Goal: Task Accomplishment & Management: Use online tool/utility

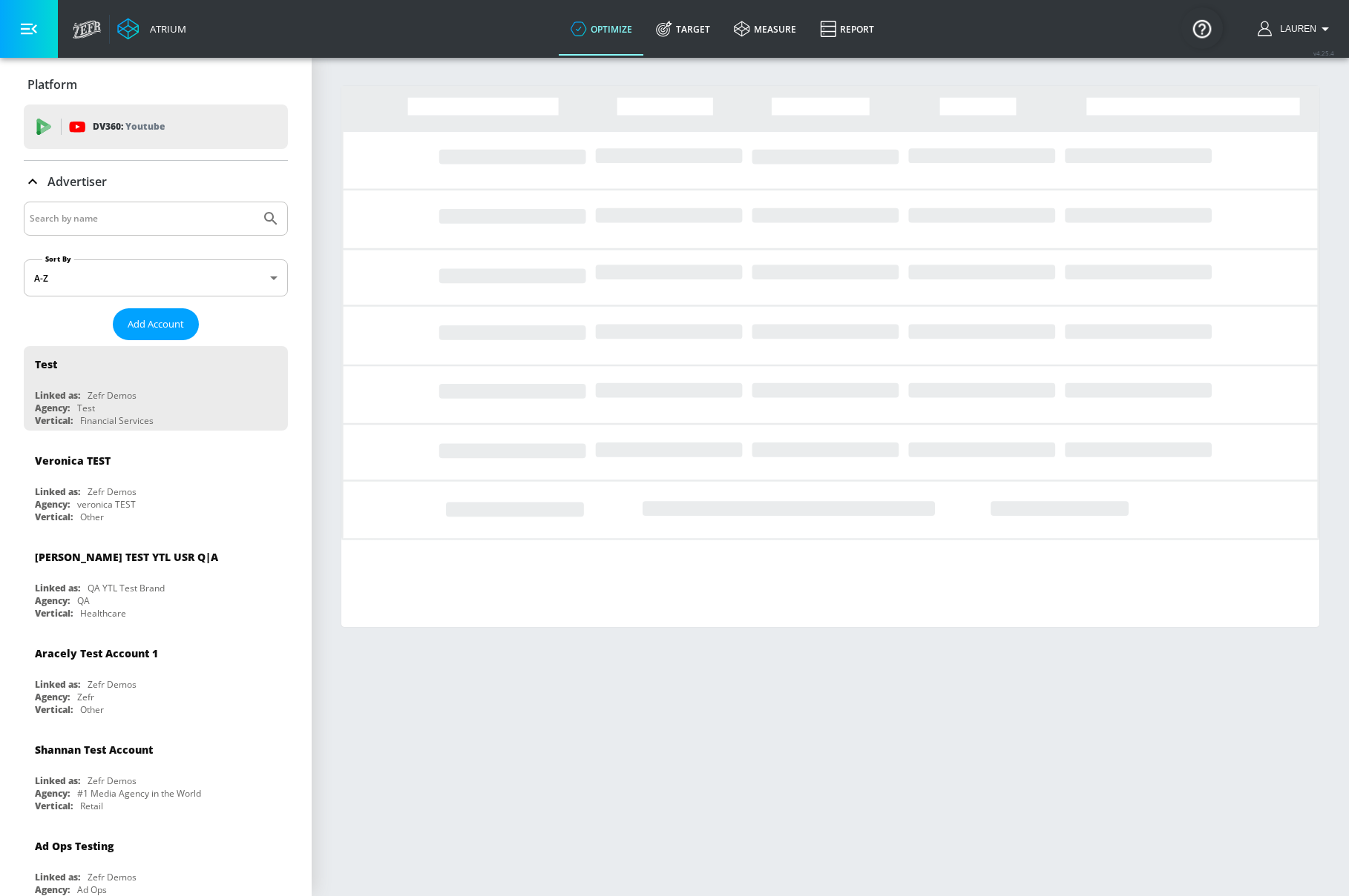
click at [112, 218] on input "Search by name" at bounding box center [142, 219] width 225 height 19
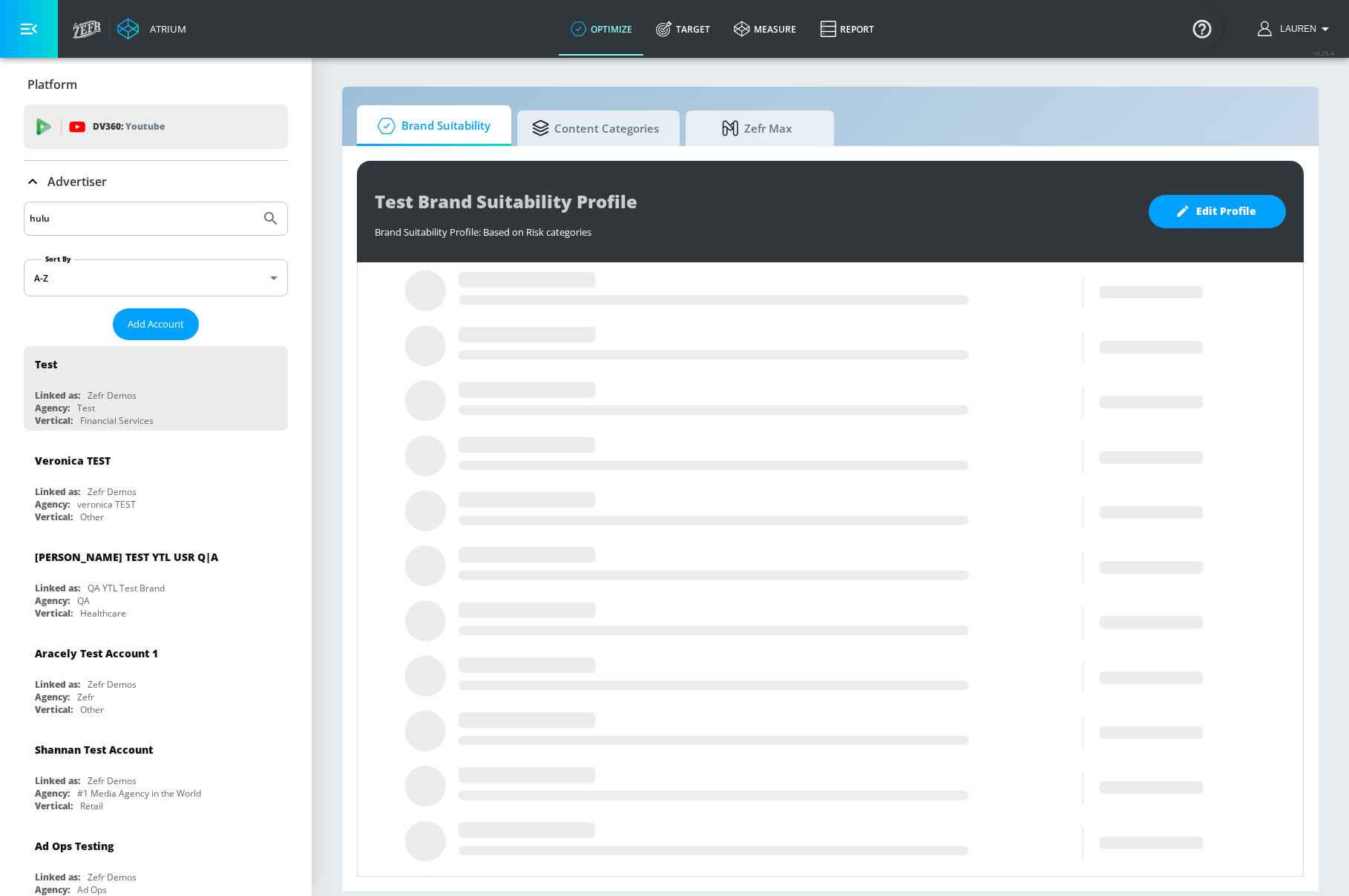
type input "hulu"
click at [254, 203] on button "Submit Search" at bounding box center [271, 219] width 33 height 33
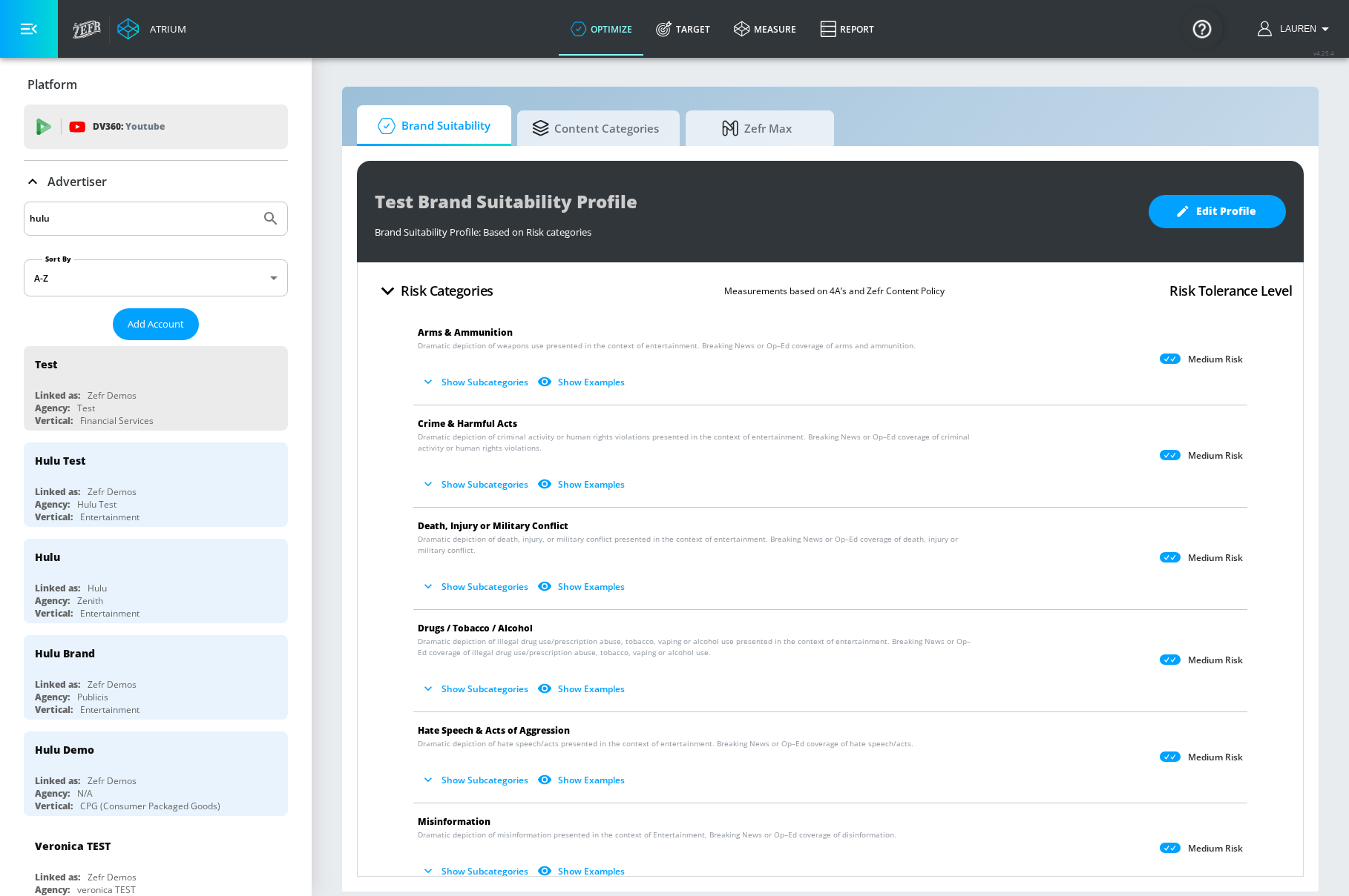
click at [98, 209] on input "hulu" at bounding box center [142, 219] width 225 height 19
click at [101, 222] on input "hulu" at bounding box center [142, 219] width 225 height 19
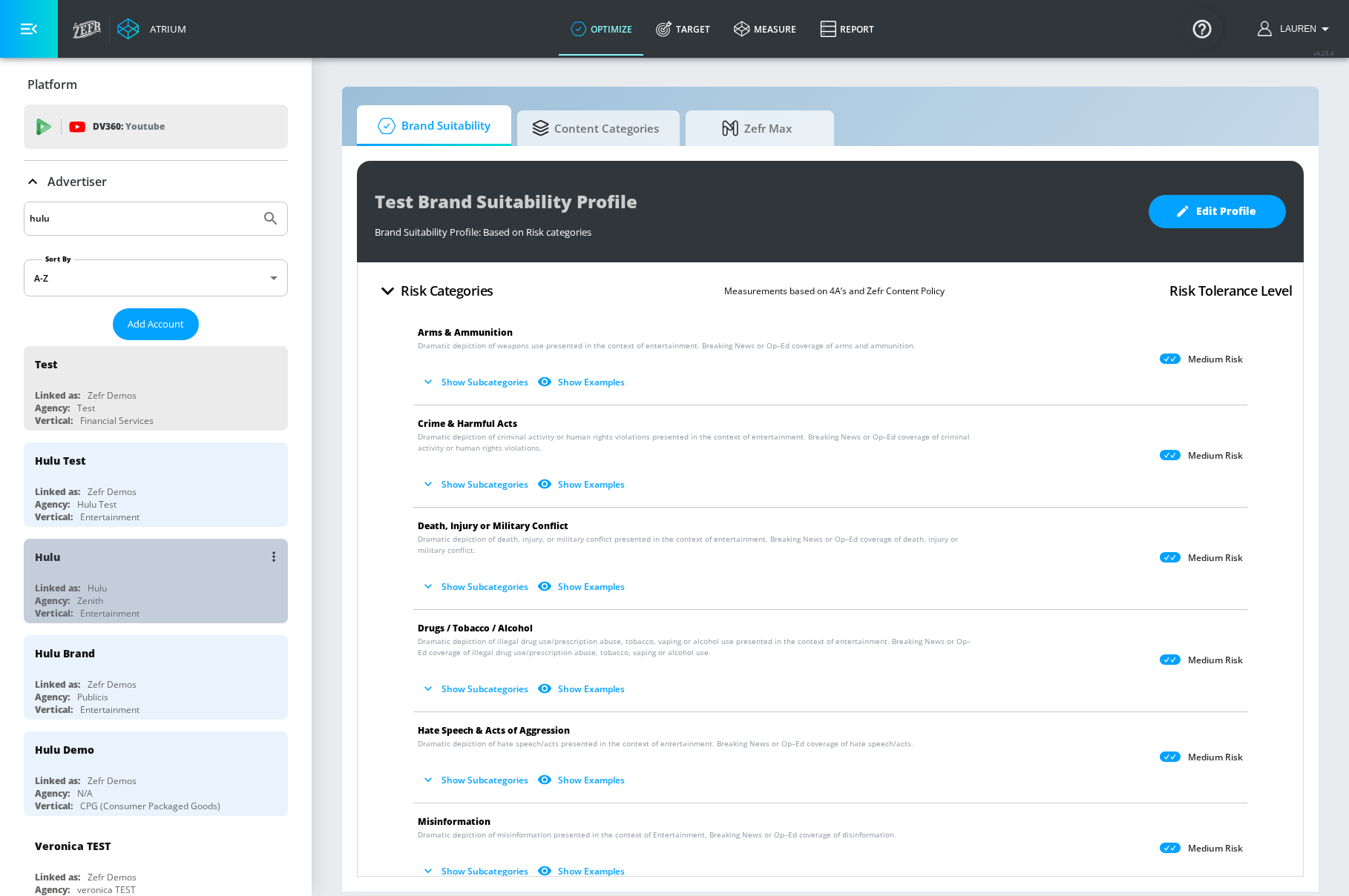
click at [165, 593] on div "Linked as: Hulu" at bounding box center [159, 588] width 250 height 12
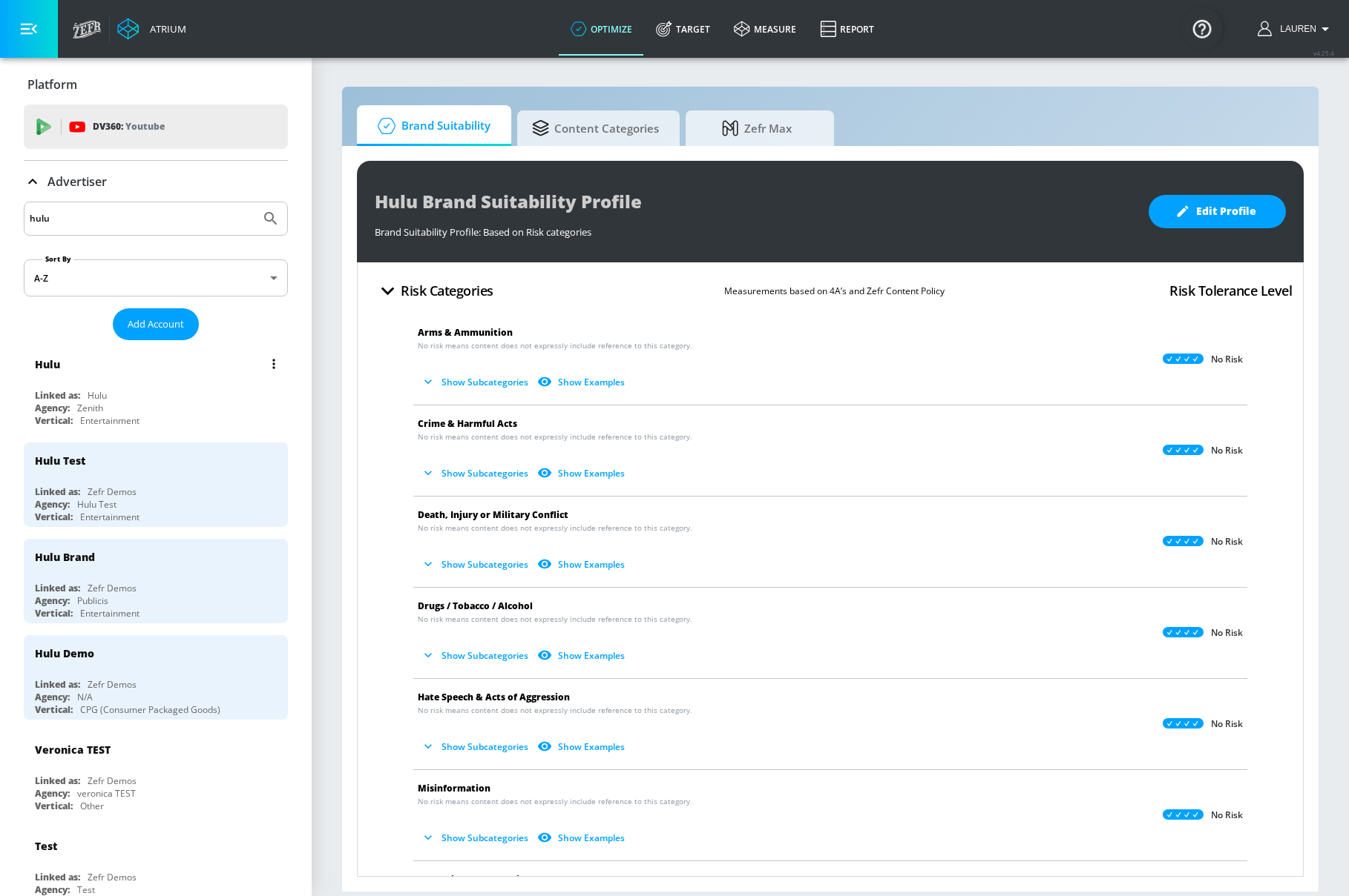
click at [247, 386] on div "Hulu Linked as: Hulu Agency: Zenith Vertical: Entertainment" at bounding box center [156, 388] width 264 height 84
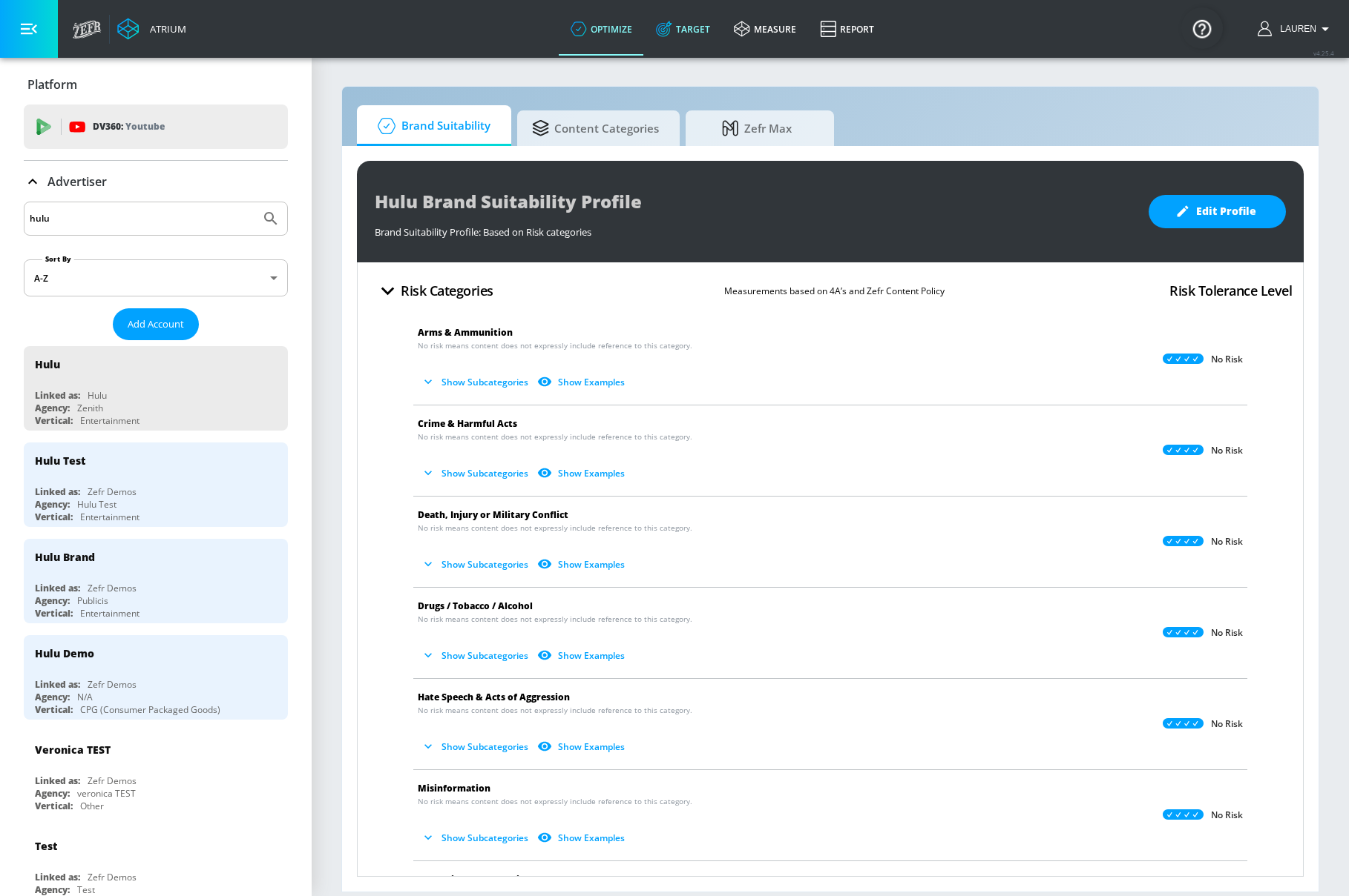
click at [688, 22] on link "Target" at bounding box center [682, 29] width 77 height 54
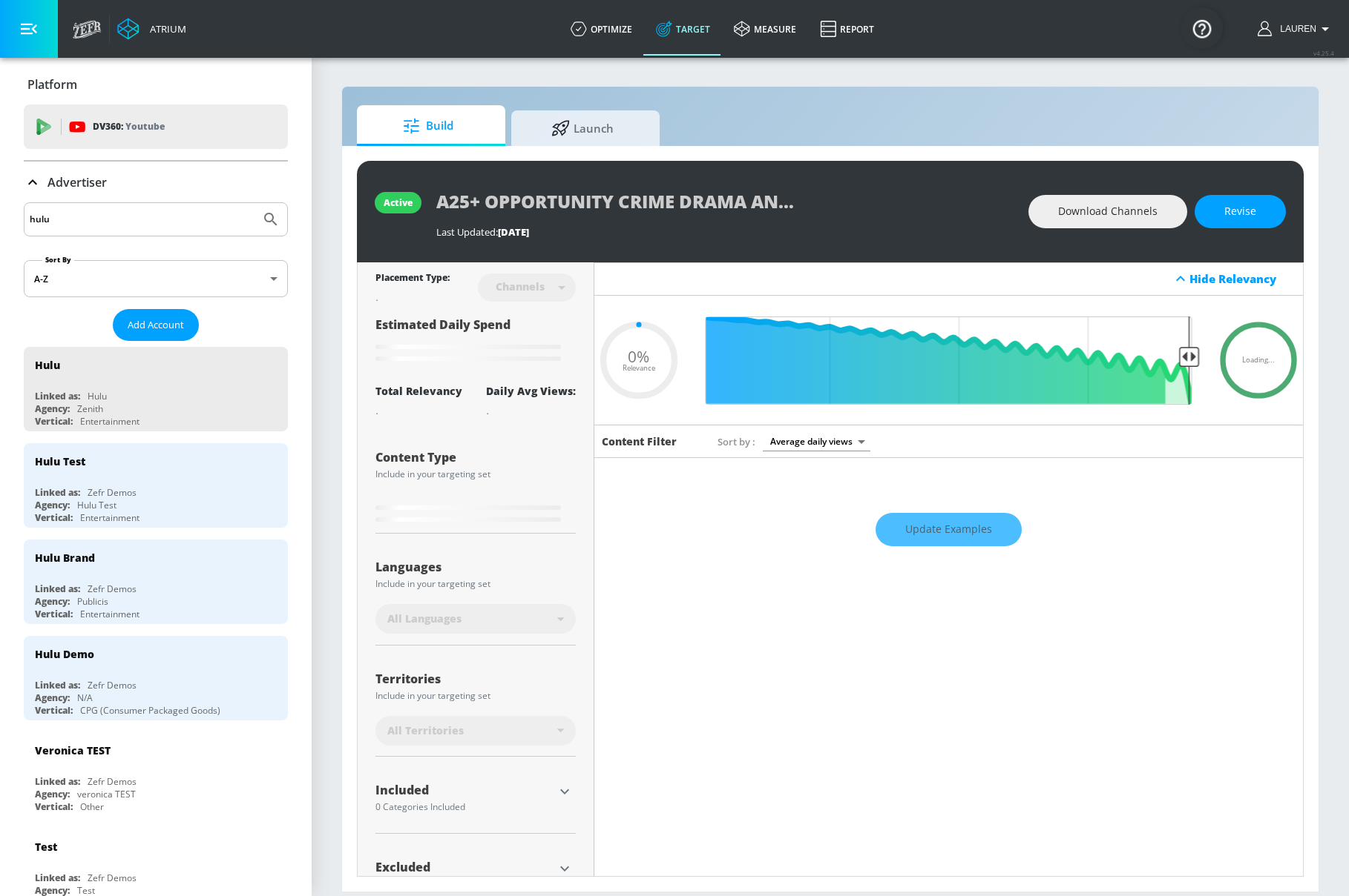
type input "0.05"
click at [633, 126] on span "Launch" at bounding box center [583, 125] width 113 height 35
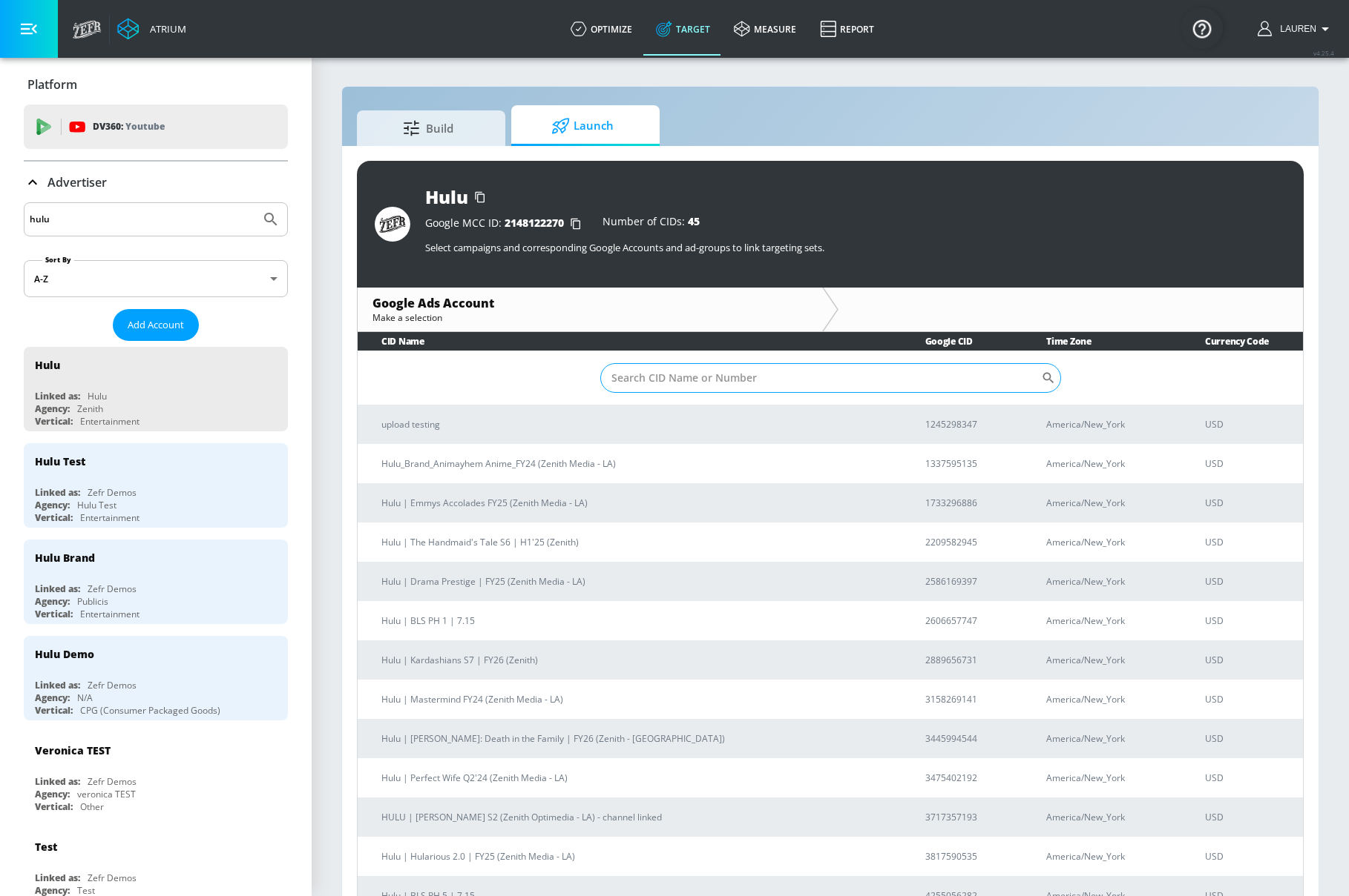
click at [716, 375] on input "Sort By" at bounding box center [820, 378] width 441 height 30
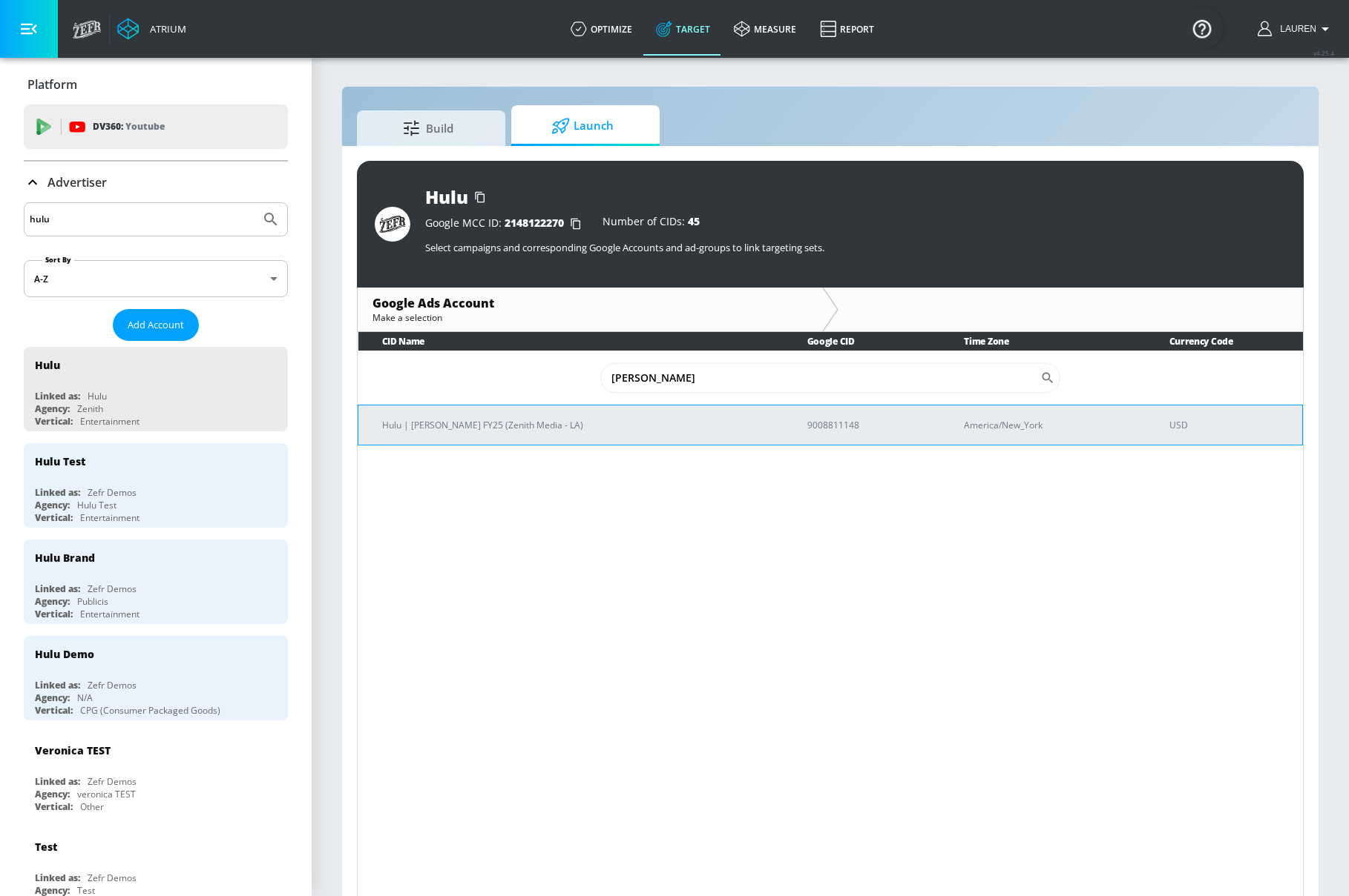
type input "chad"
click at [500, 427] on p "Hulu | Chad Powers FY25 (Zenith Media - LA)" at bounding box center [576, 426] width 389 height 15
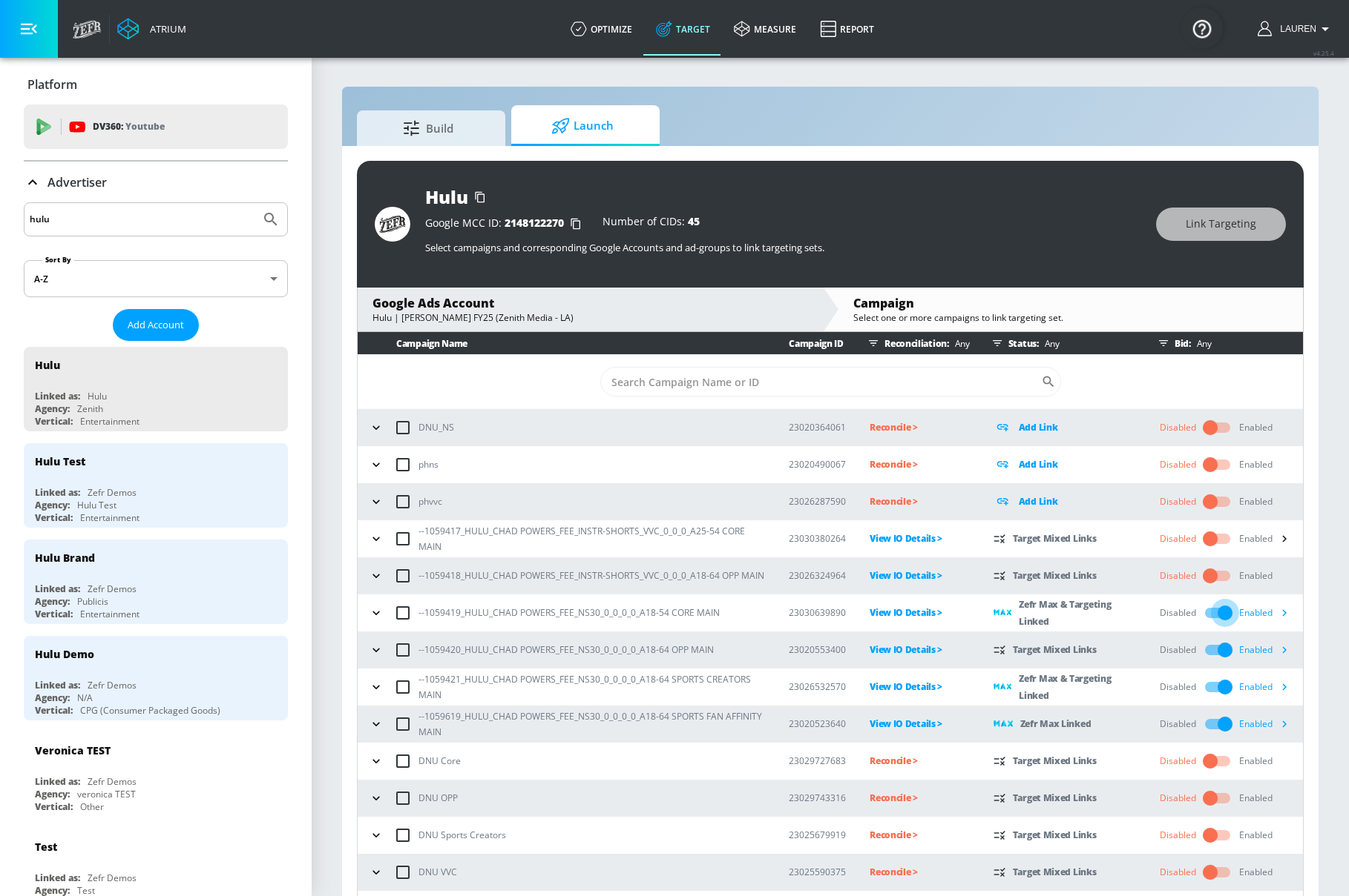
click at [1210, 616] on input "checkbox" at bounding box center [1225, 613] width 84 height 28
click at [1208, 650] on input "checkbox" at bounding box center [1225, 649] width 84 height 28
click at [1210, 688] on input "checkbox" at bounding box center [1225, 687] width 84 height 28
click at [1211, 721] on input "checkbox" at bounding box center [1225, 724] width 84 height 28
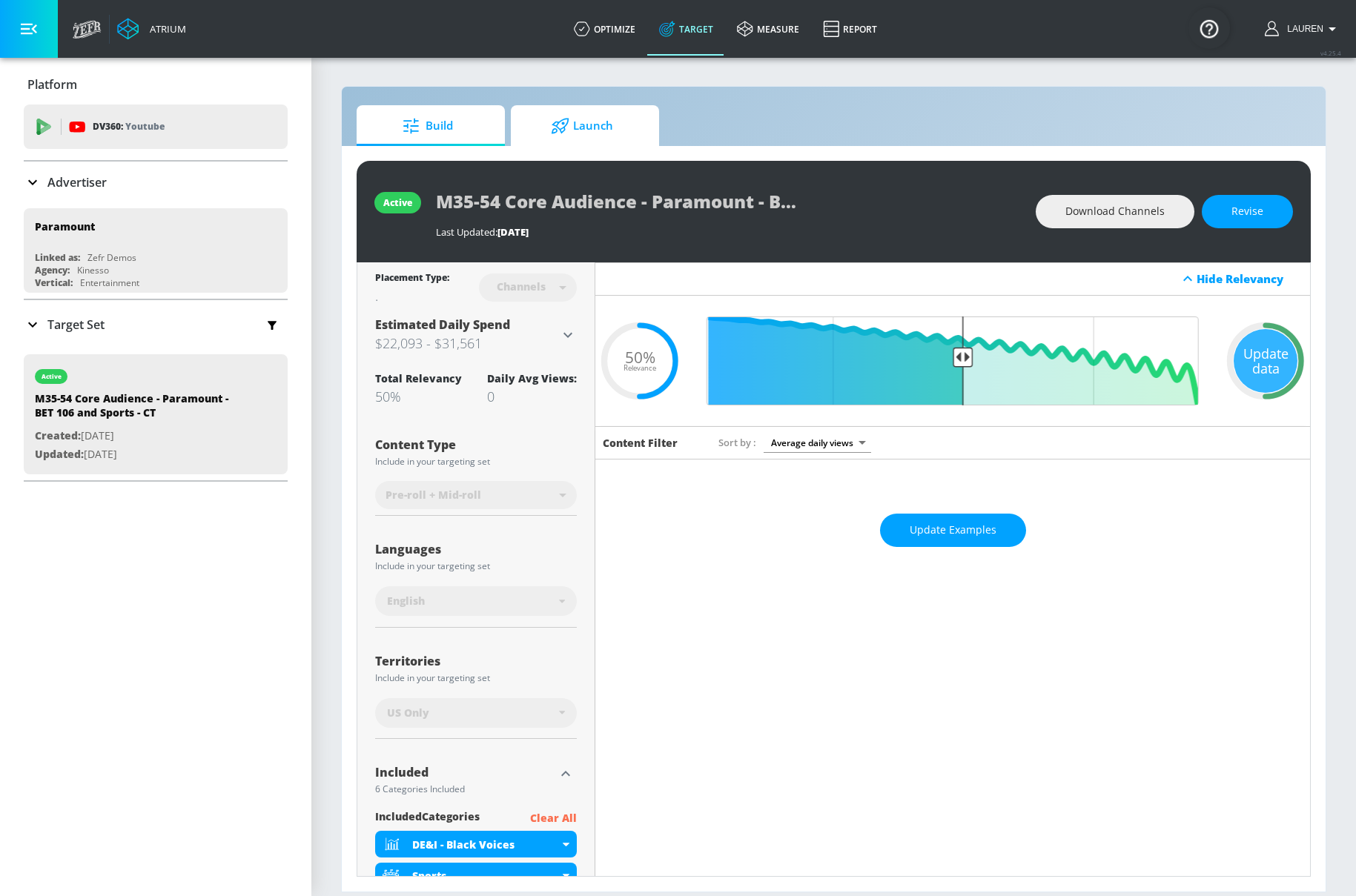
click at [573, 109] on span "Launch" at bounding box center [582, 125] width 113 height 35
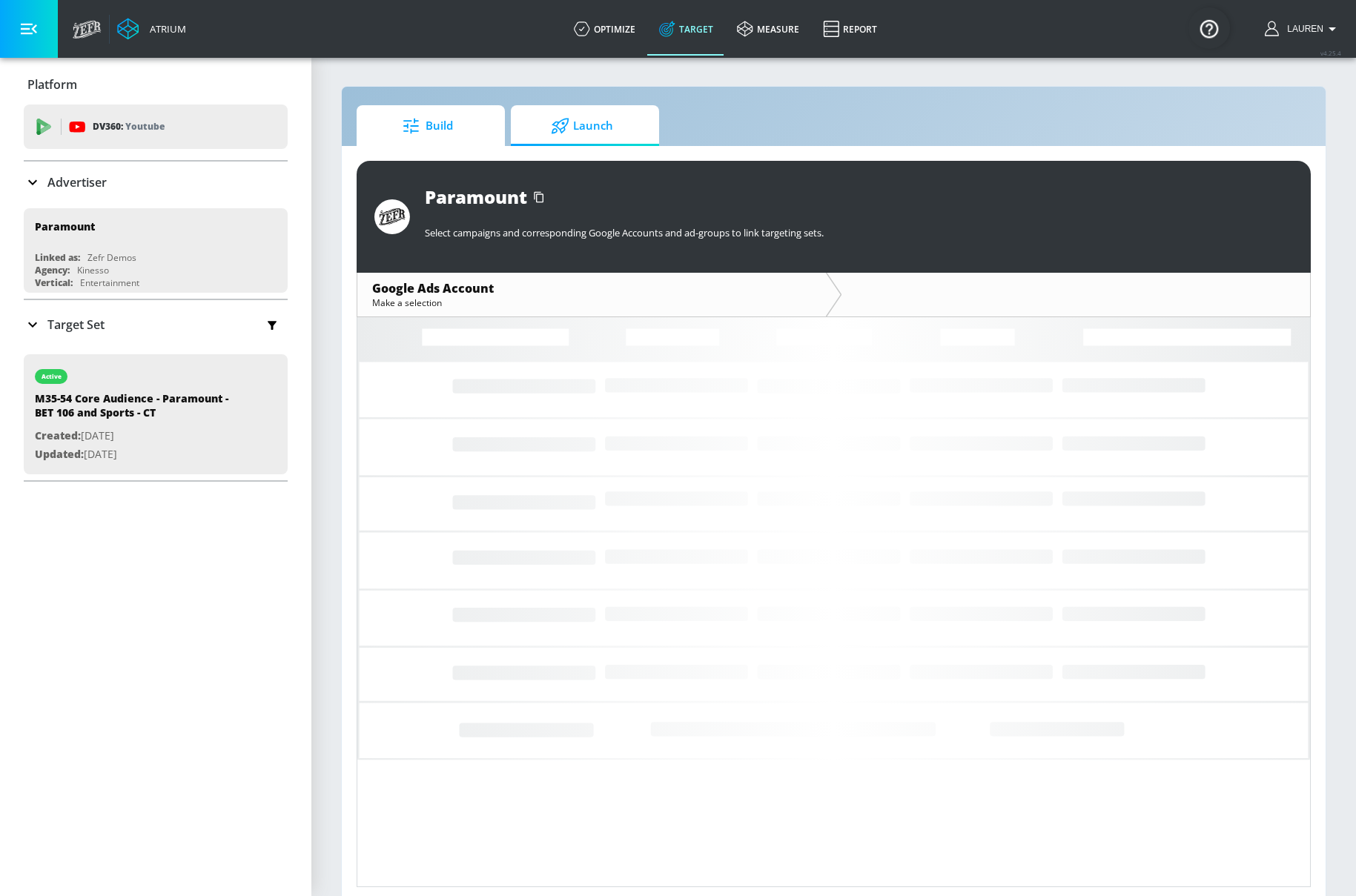
click at [426, 134] on span "Build" at bounding box center [427, 125] width 113 height 35
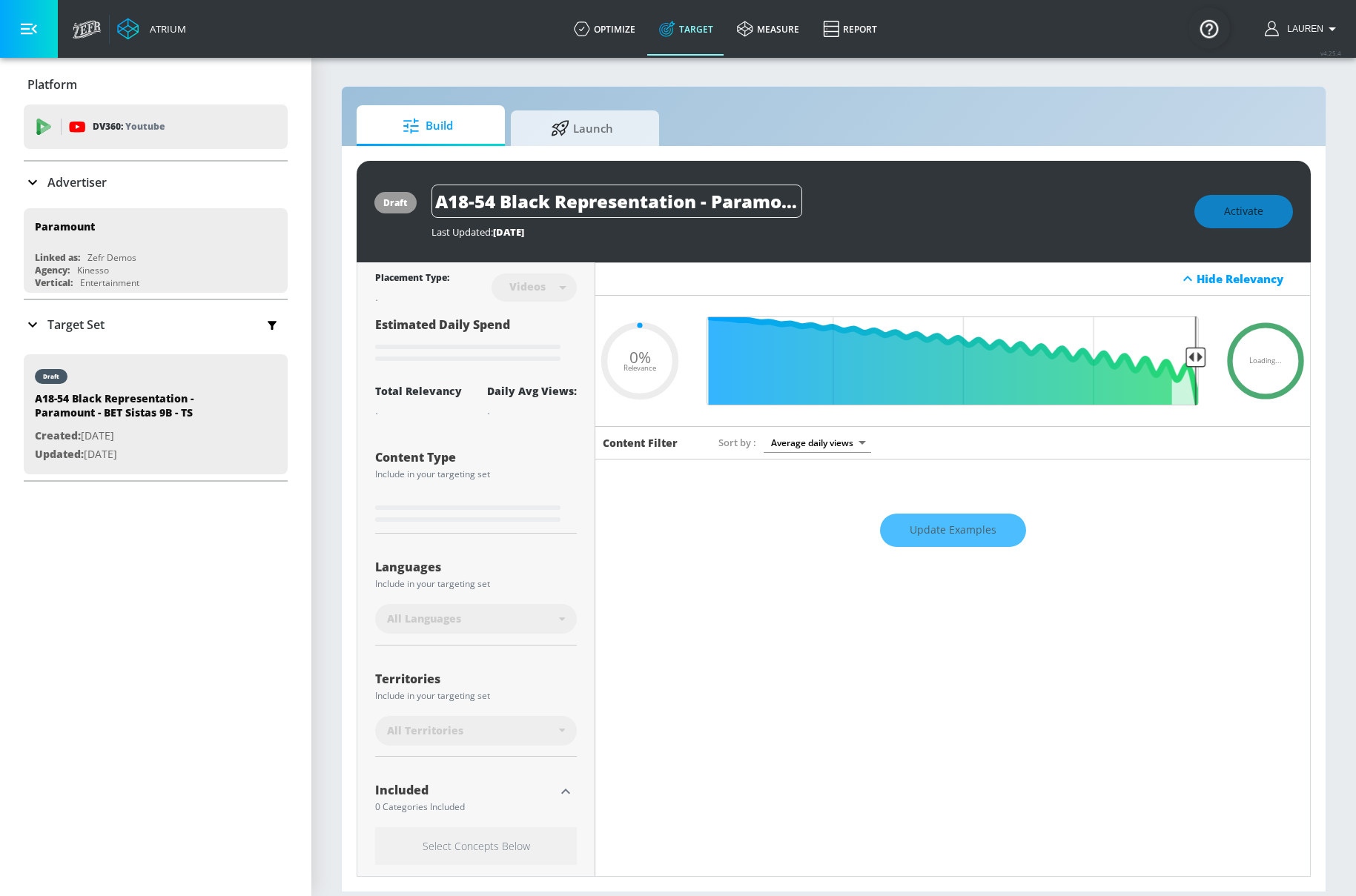
type input "0.5"
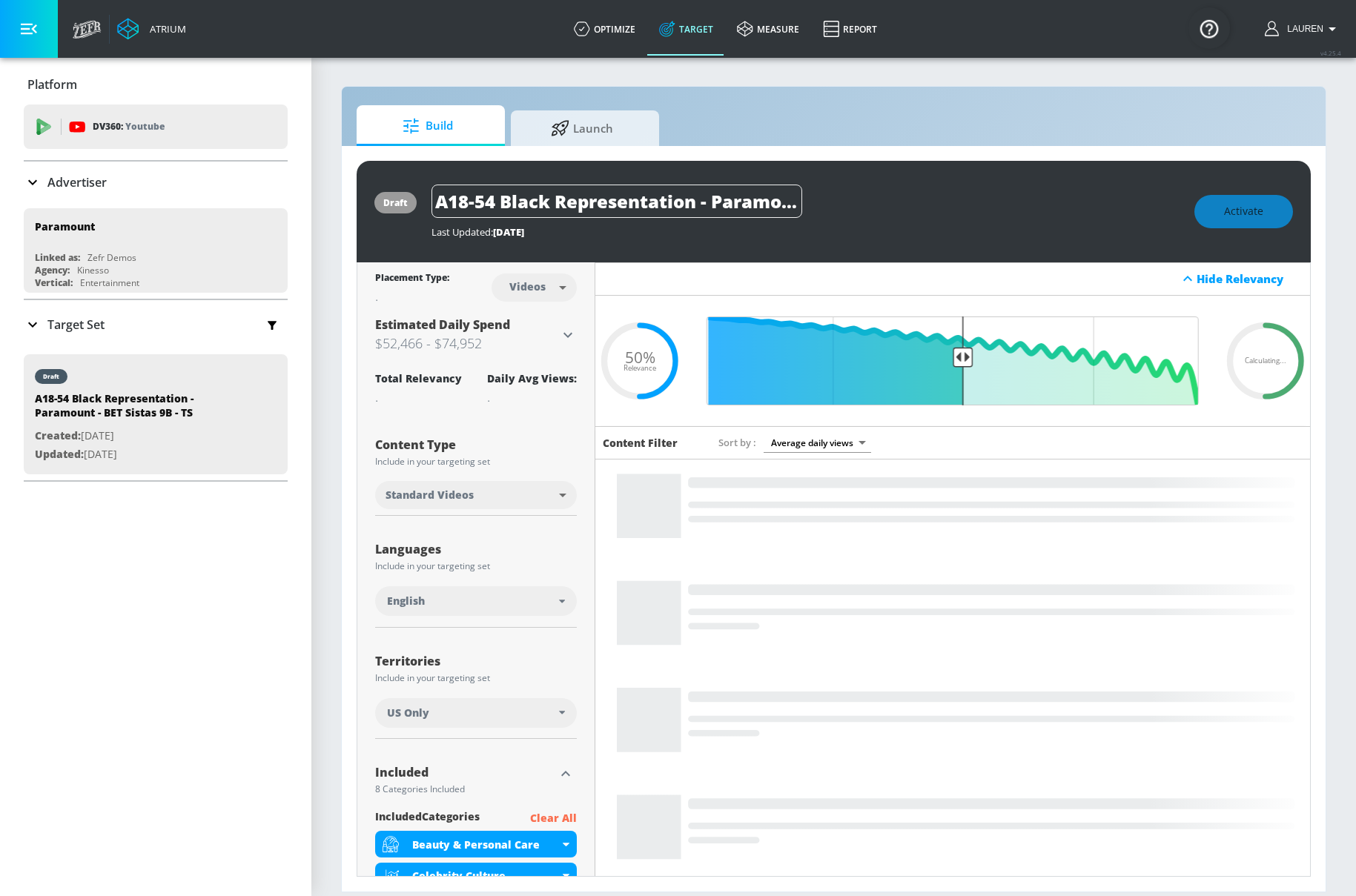
click at [559, 335] on icon at bounding box center [568, 335] width 18 height 18
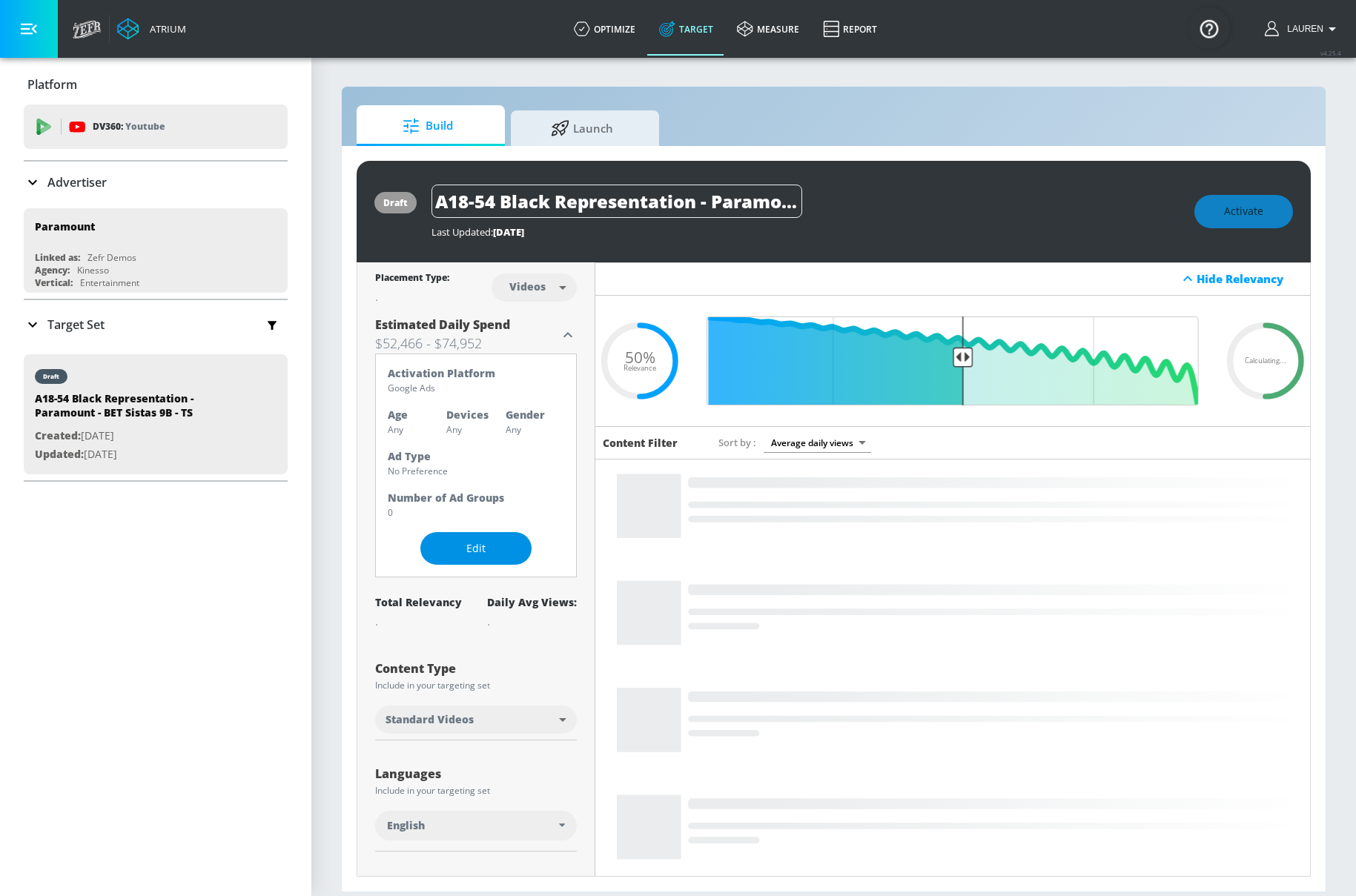
click at [472, 551] on span "Edit" at bounding box center [476, 549] width 52 height 18
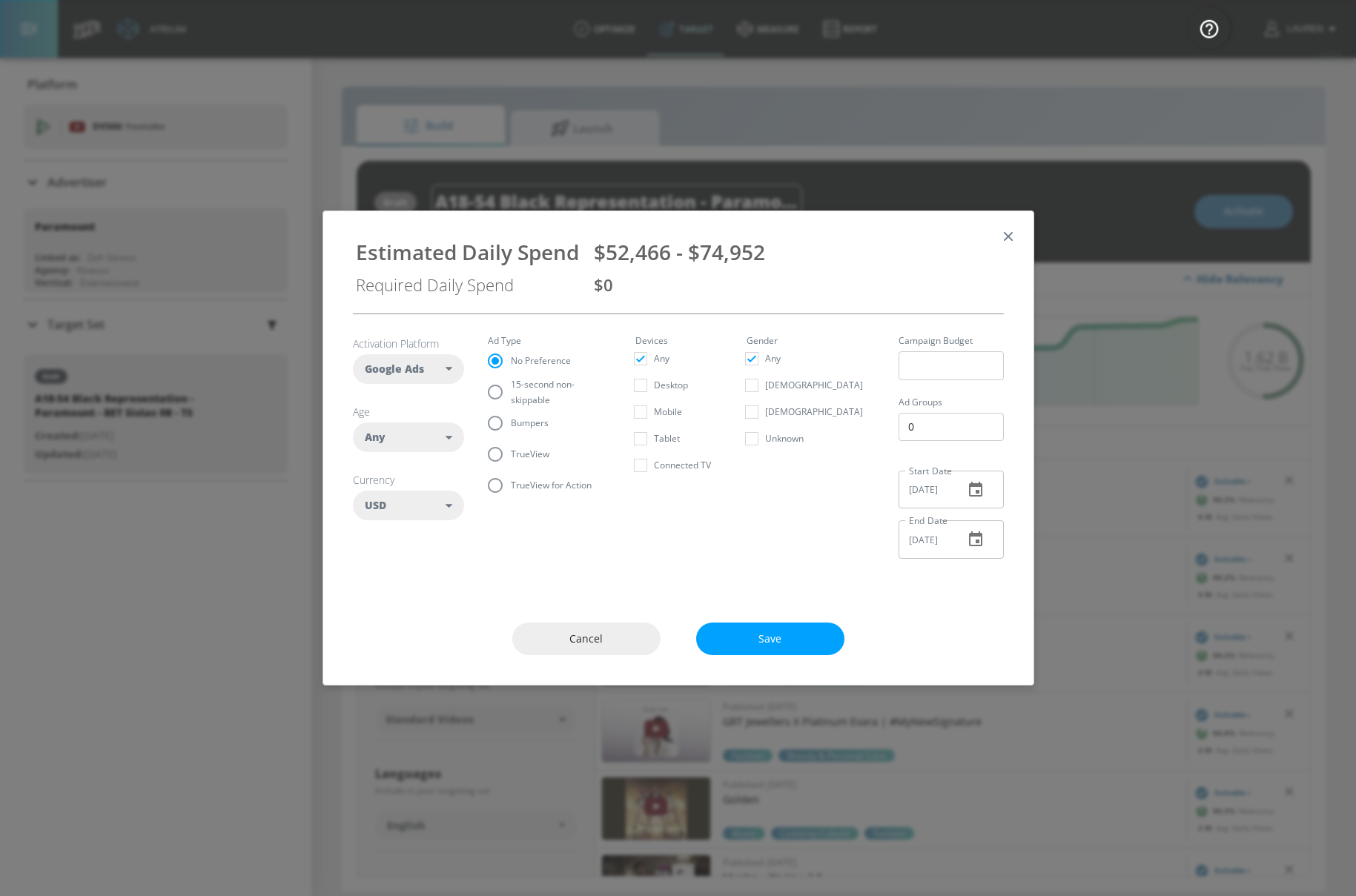
click at [419, 432] on div "Any" at bounding box center [405, 438] width 81 height 15
click at [375, 586] on input "checkbox" at bounding box center [376, 587] width 27 height 27
checkbox input "true"
checkbox input "false"
click at [375, 613] on input "checkbox" at bounding box center [376, 614] width 27 height 27
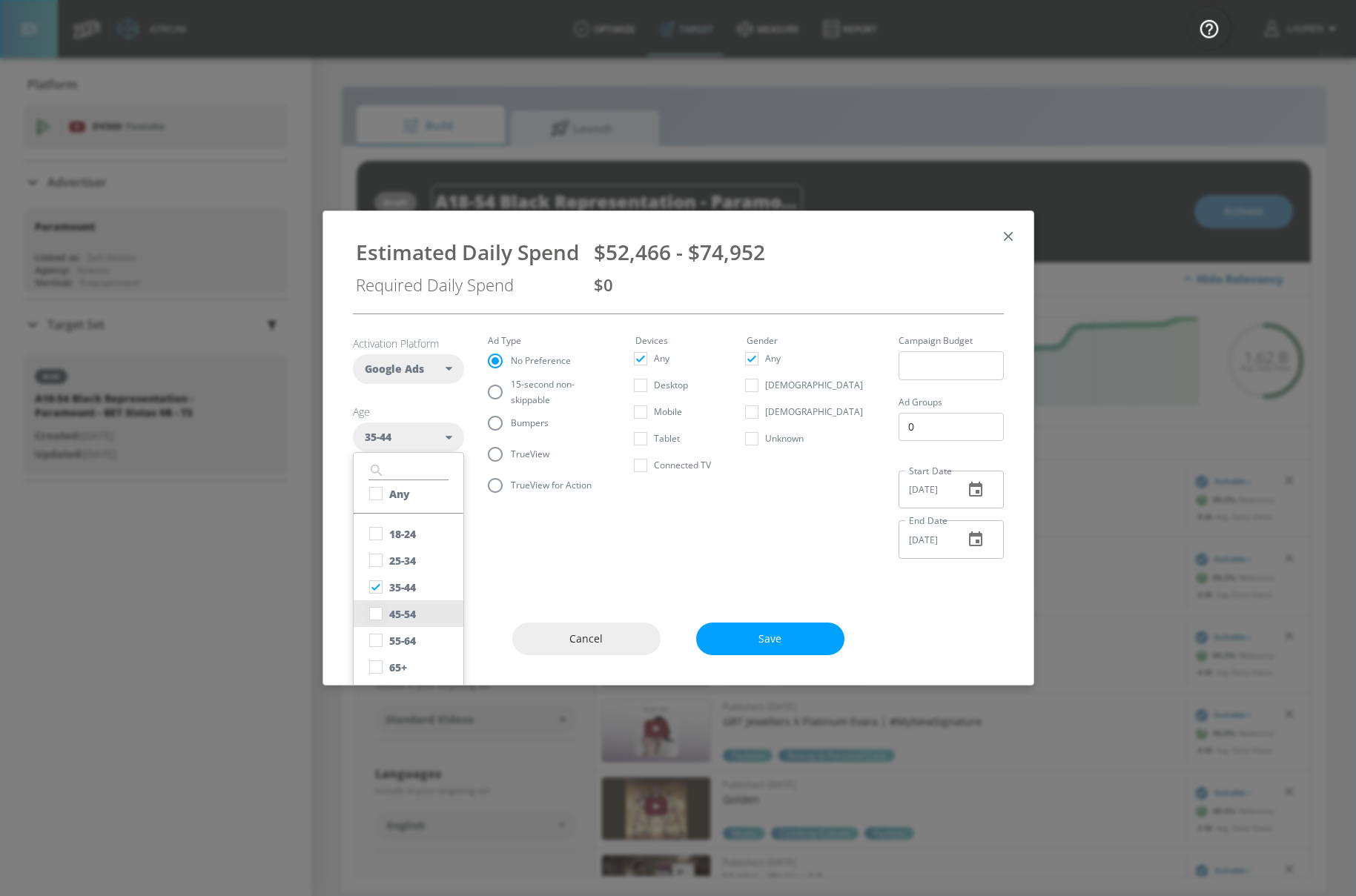
checkbox input "true"
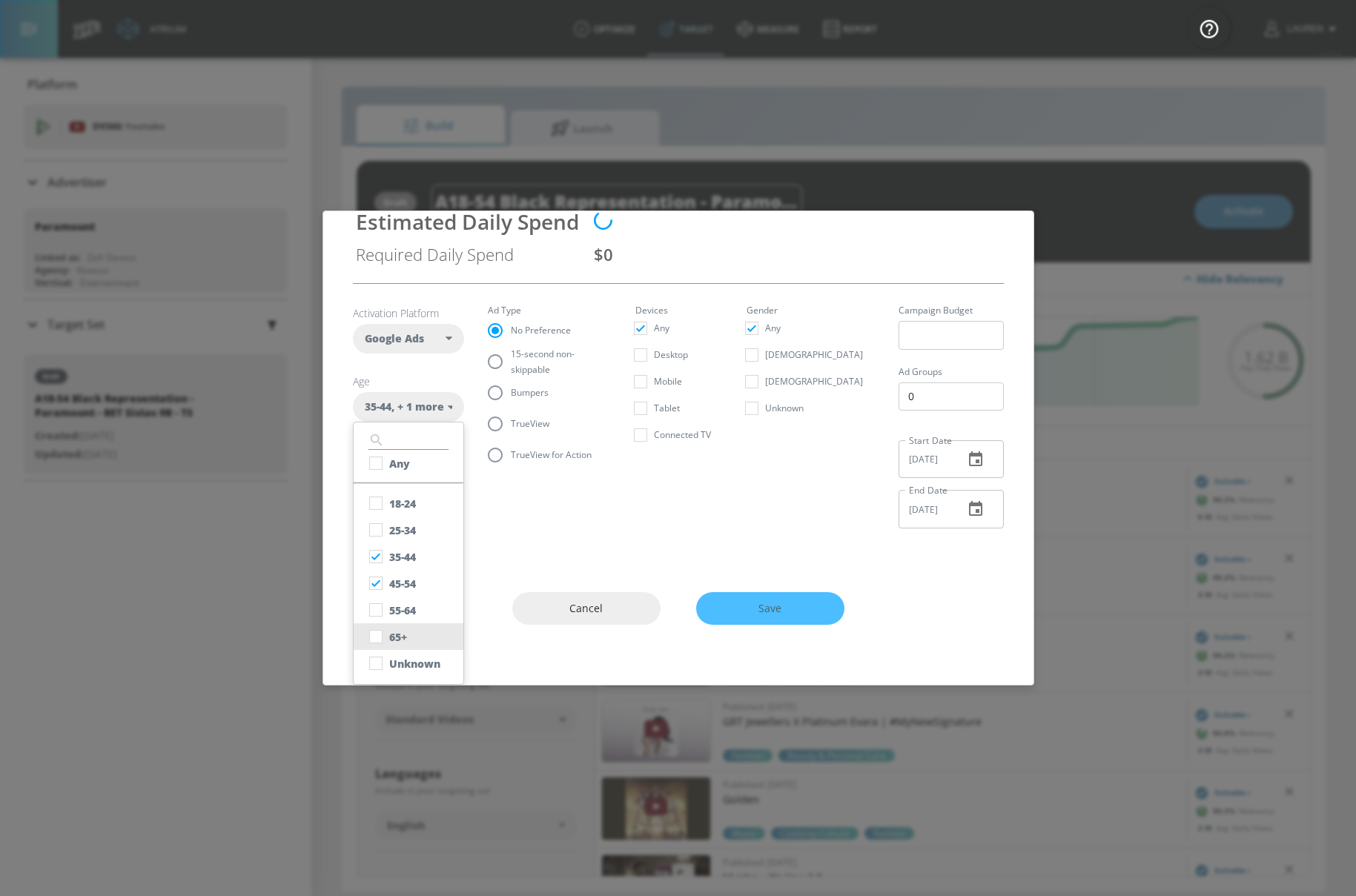
scroll to position [29, 0]
click at [374, 667] on input "checkbox" at bounding box center [376, 666] width 27 height 27
checkbox input "true"
click at [580, 498] on section "Activation Platform Google Ads DV360 Google Ads Age [DEMOGRAPHIC_DATA] , + 2 mo…" at bounding box center [678, 414] width 651 height 256
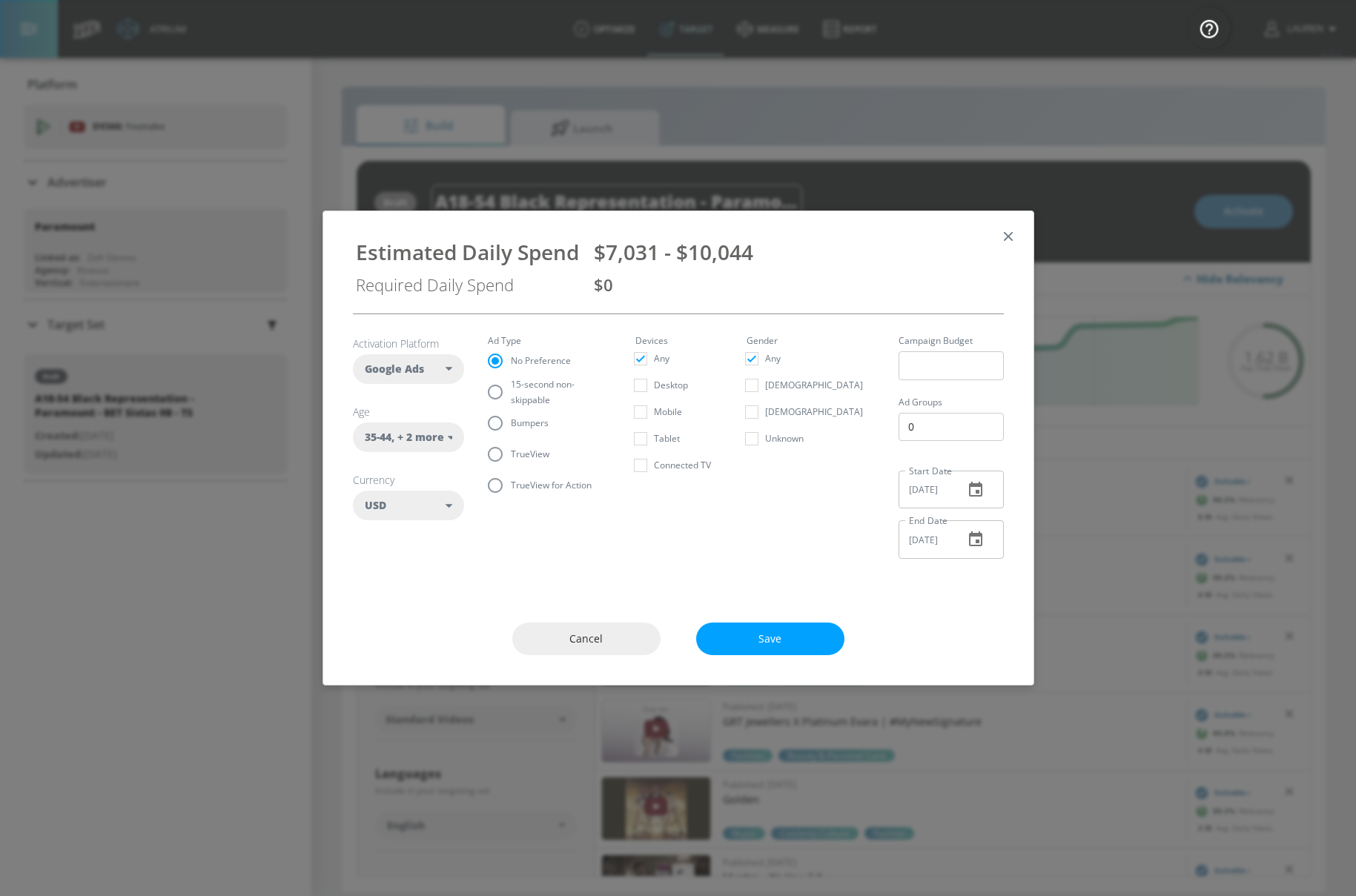
click at [550, 393] on span "15-second non-skippable" at bounding box center [555, 392] width 89 height 32
click at [511, 393] on input "15-second non-skippable" at bounding box center [495, 392] width 32 height 32
radio input "true"
radio input "false"
click at [765, 384] on input "[DEMOGRAPHIC_DATA]" at bounding box center [752, 385] width 27 height 27
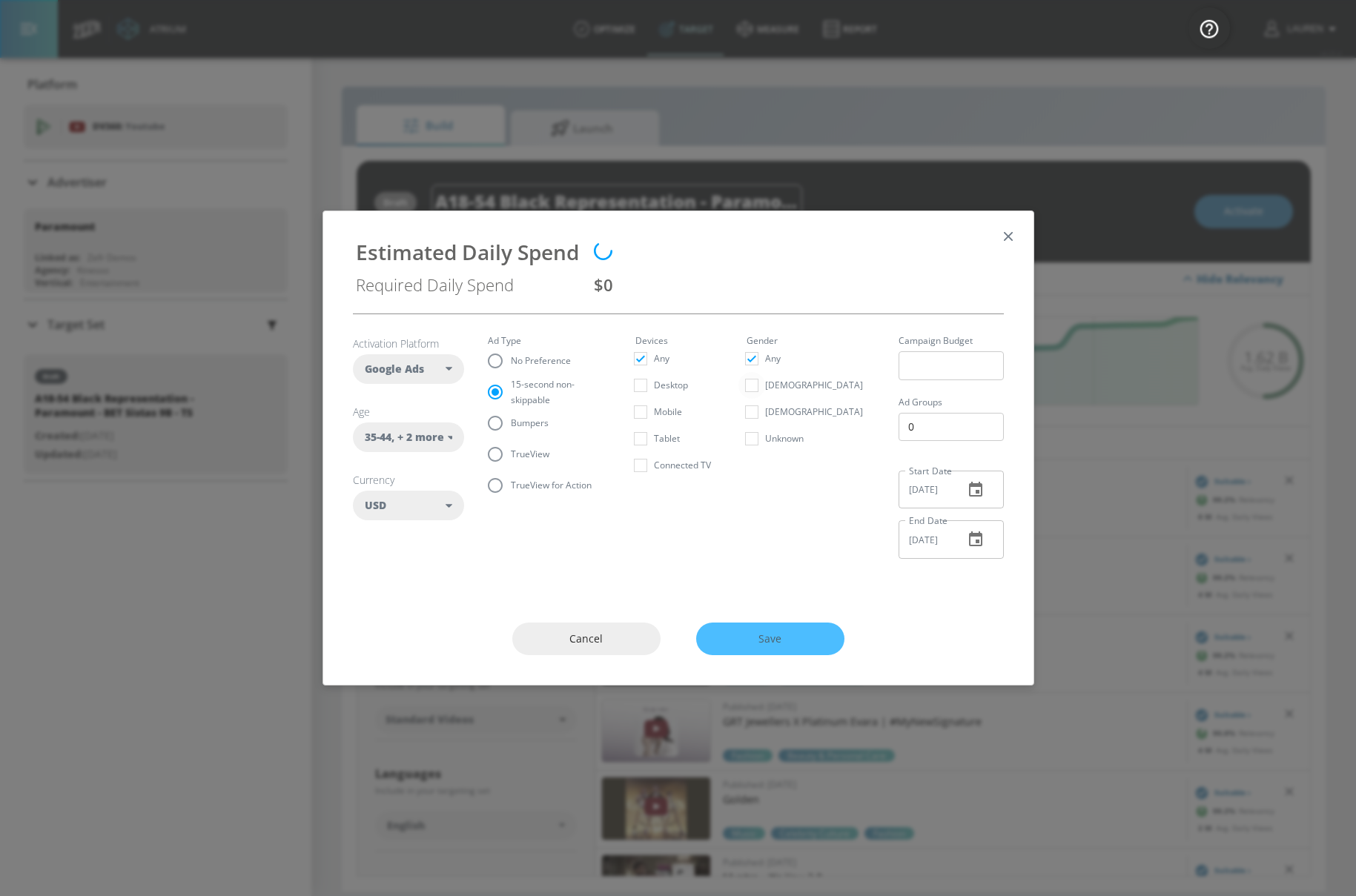
checkbox input "true"
checkbox input "false"
click at [765, 439] on input "Unknown" at bounding box center [752, 439] width 27 height 27
checkbox input "true"
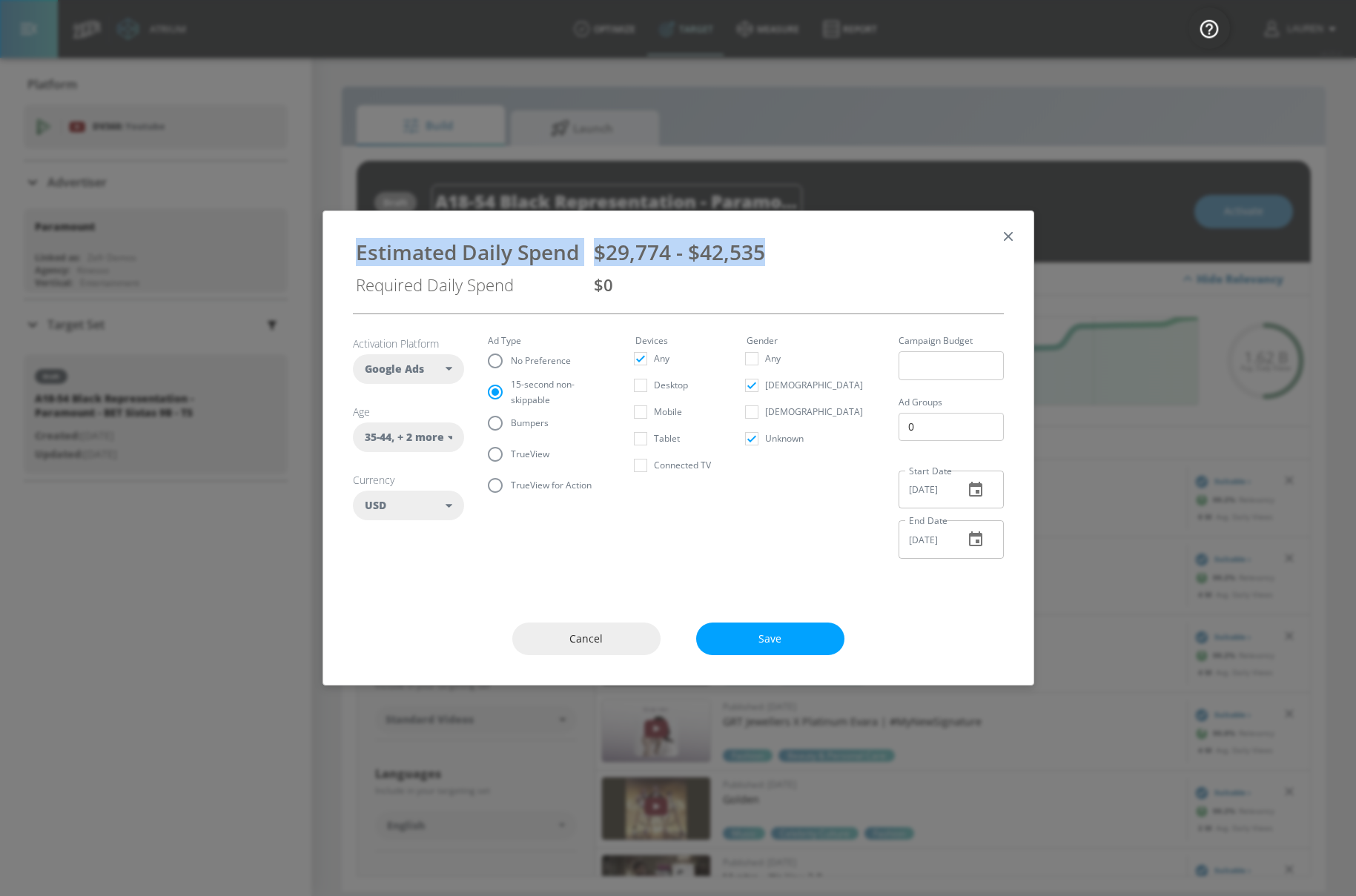
drag, startPoint x: 787, startPoint y: 259, endPoint x: 358, endPoint y: 243, distance: 429.3
click at [356, 243] on div "Estimated Daily Spend $29,774 - $42,535 Required Daily Spend $0" at bounding box center [679, 262] width 675 height 78
copy div "Estimated Daily Spend $29,774 - $42,535"
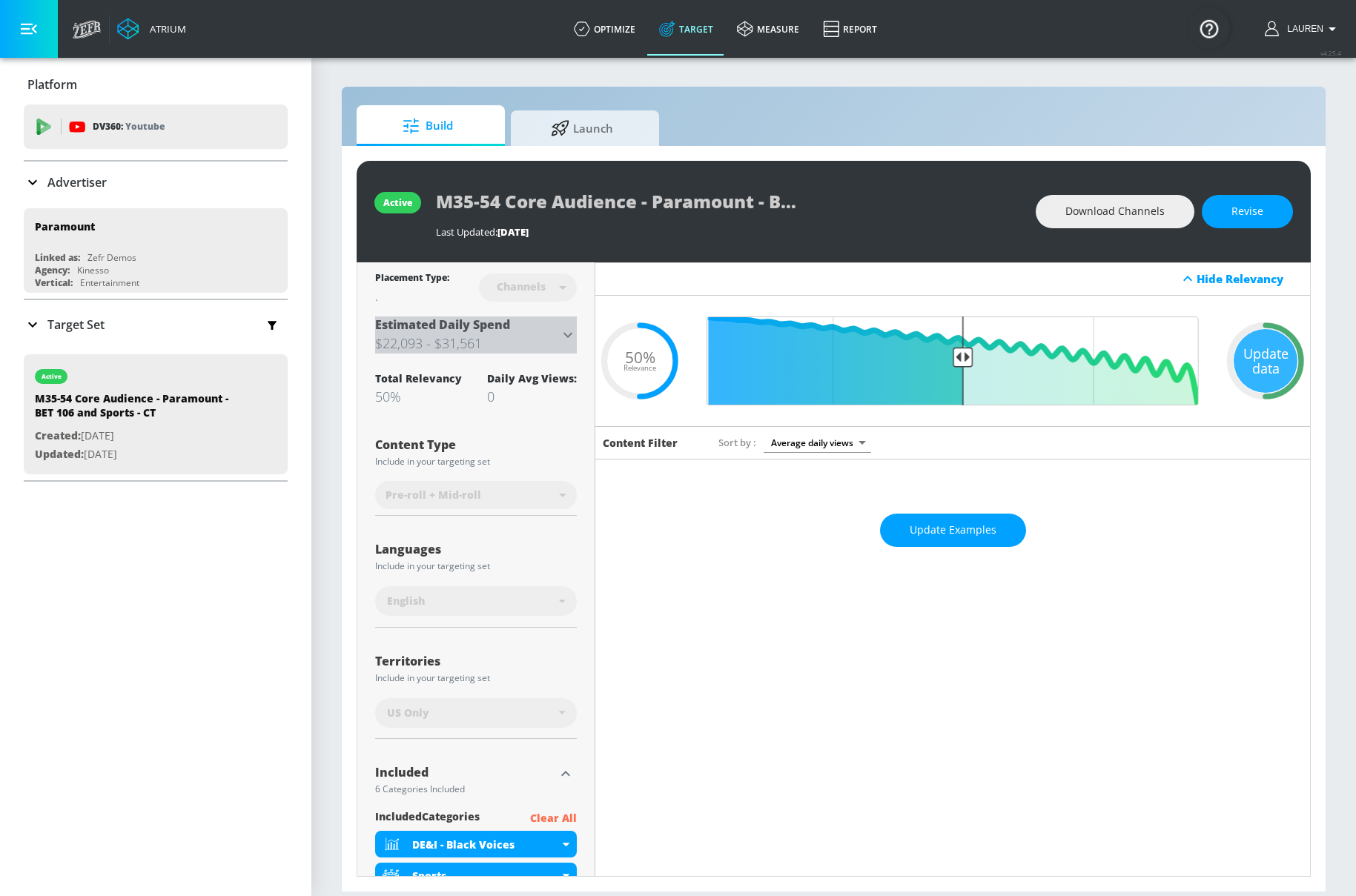
click at [567, 333] on icon at bounding box center [568, 335] width 18 height 18
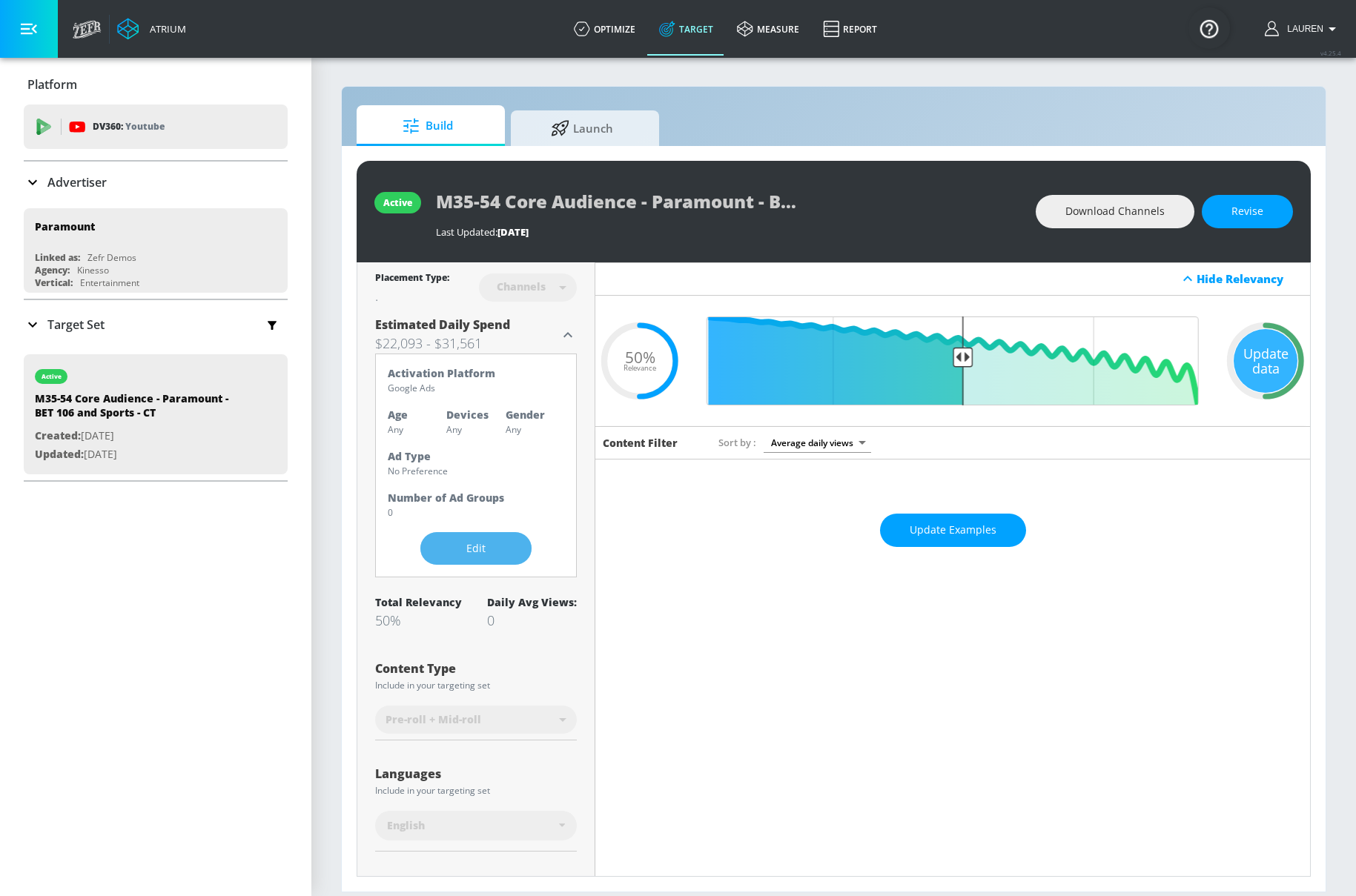
click at [457, 546] on span "Edit" at bounding box center [476, 549] width 52 height 18
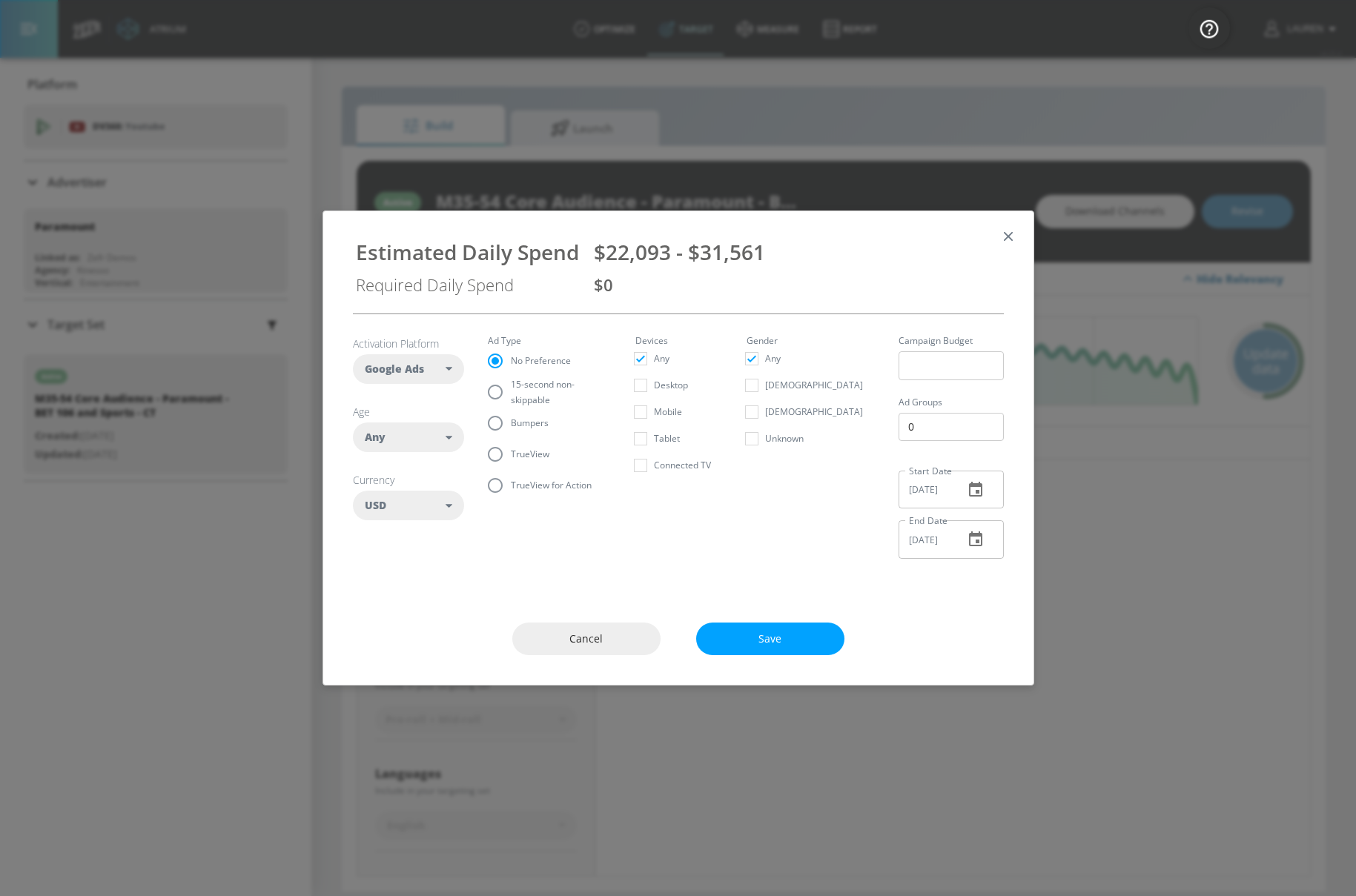
click at [510, 417] on input "Bumpers" at bounding box center [495, 423] width 32 height 32
radio input "true"
radio input "false"
click at [765, 386] on input "[DEMOGRAPHIC_DATA]" at bounding box center [752, 385] width 27 height 27
checkbox input "true"
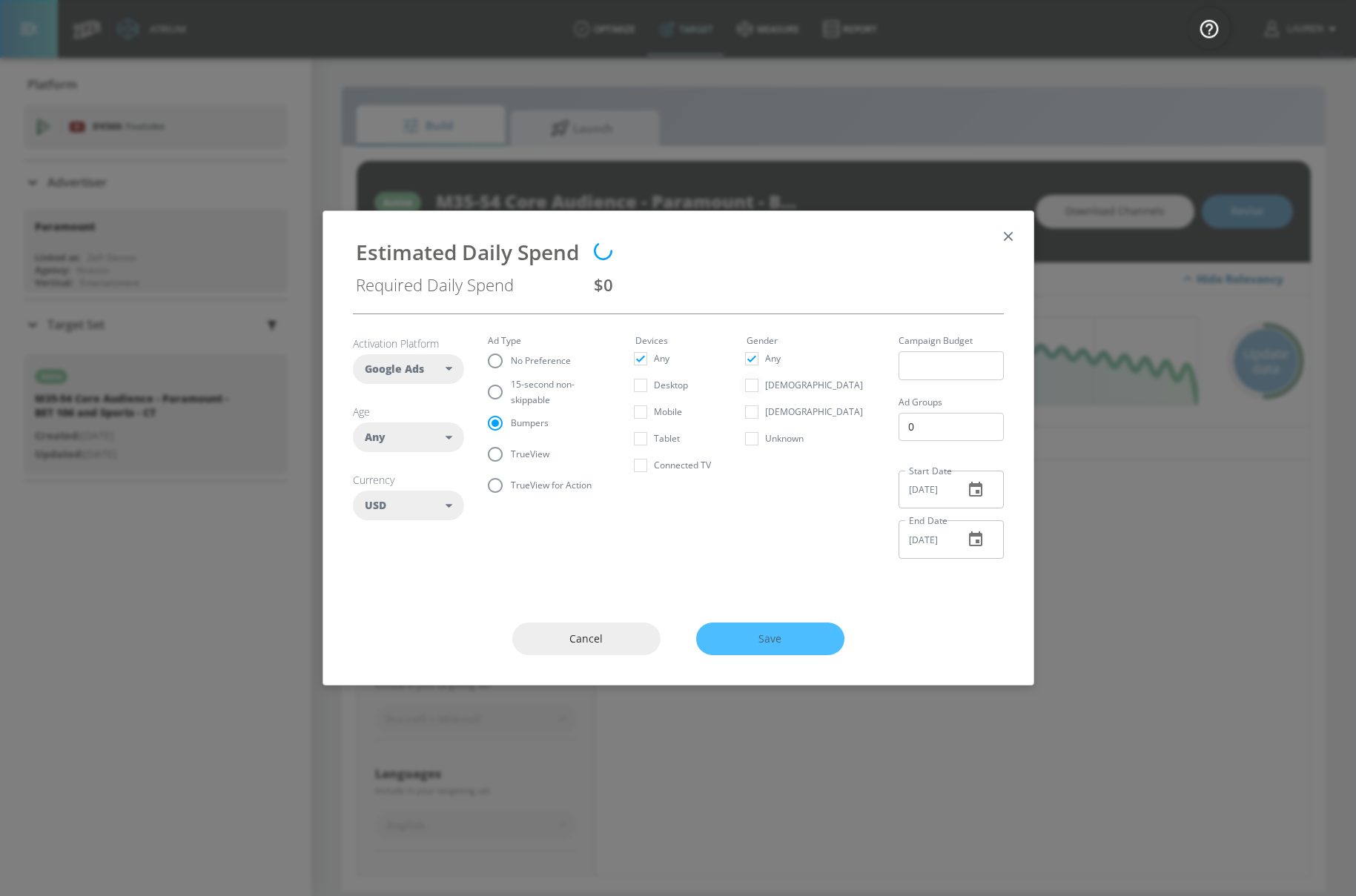
checkbox input "false"
click at [765, 434] on input "Unknown" at bounding box center [752, 439] width 27 height 27
checkbox input "true"
click at [382, 437] on span "Any" at bounding box center [376, 438] width 21 height 15
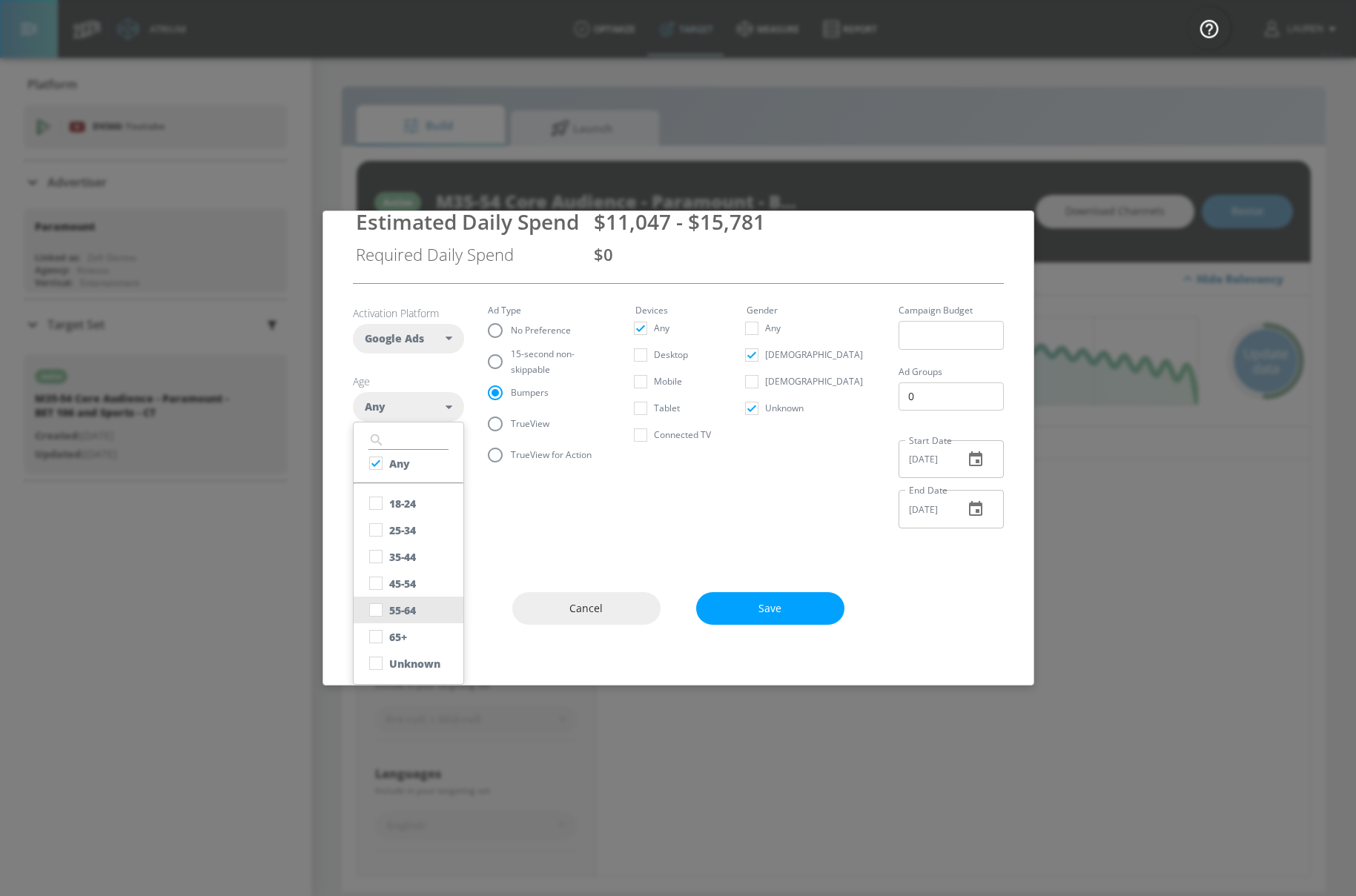
scroll to position [30, 0]
click at [377, 559] on input "checkbox" at bounding box center [376, 557] width 27 height 27
checkbox input "true"
checkbox input "false"
click at [375, 583] on input "checkbox" at bounding box center [376, 584] width 27 height 27
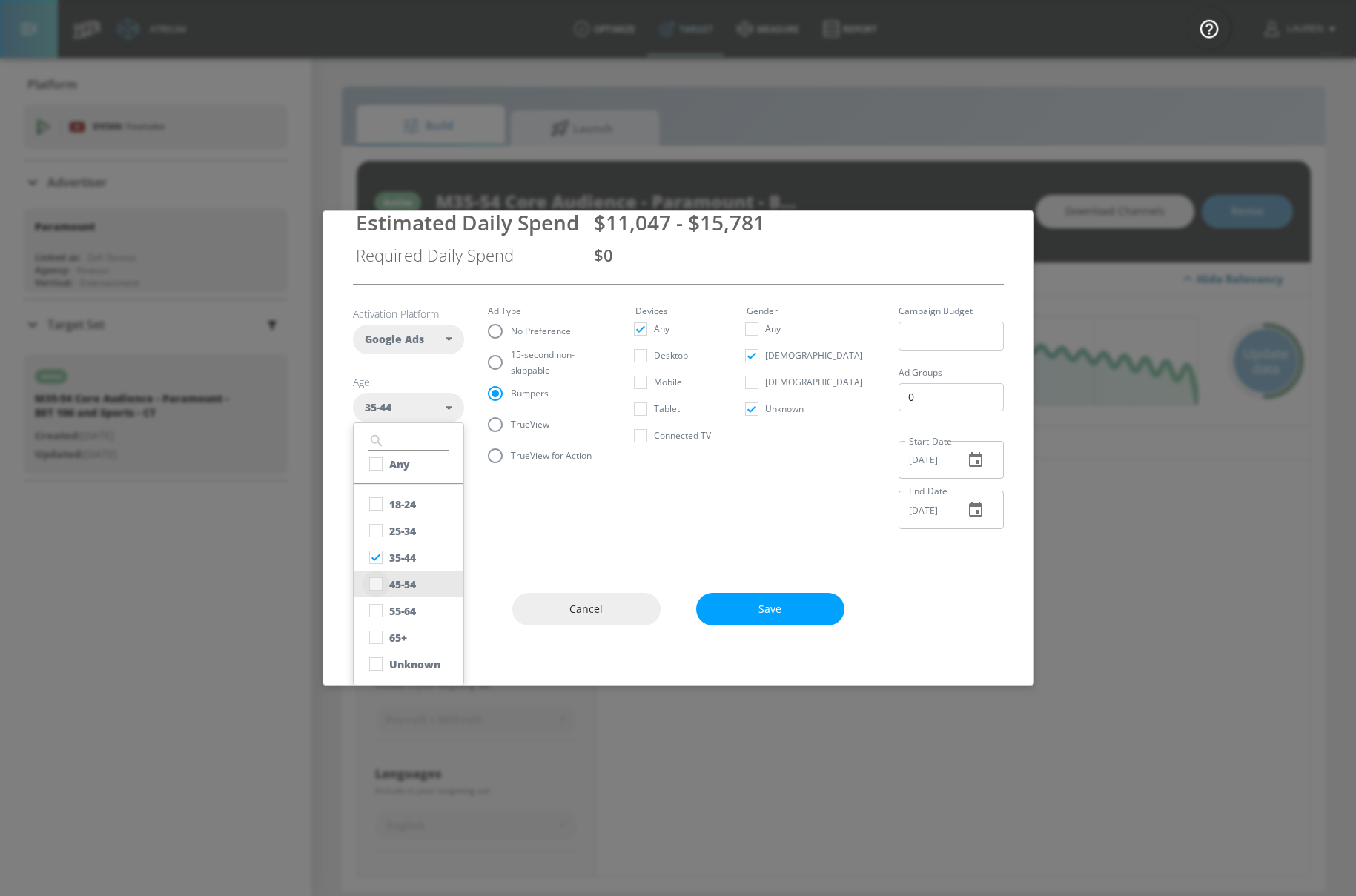
checkbox input "true"
click at [371, 669] on input "checkbox" at bounding box center [376, 665] width 27 height 27
checkbox input "true"
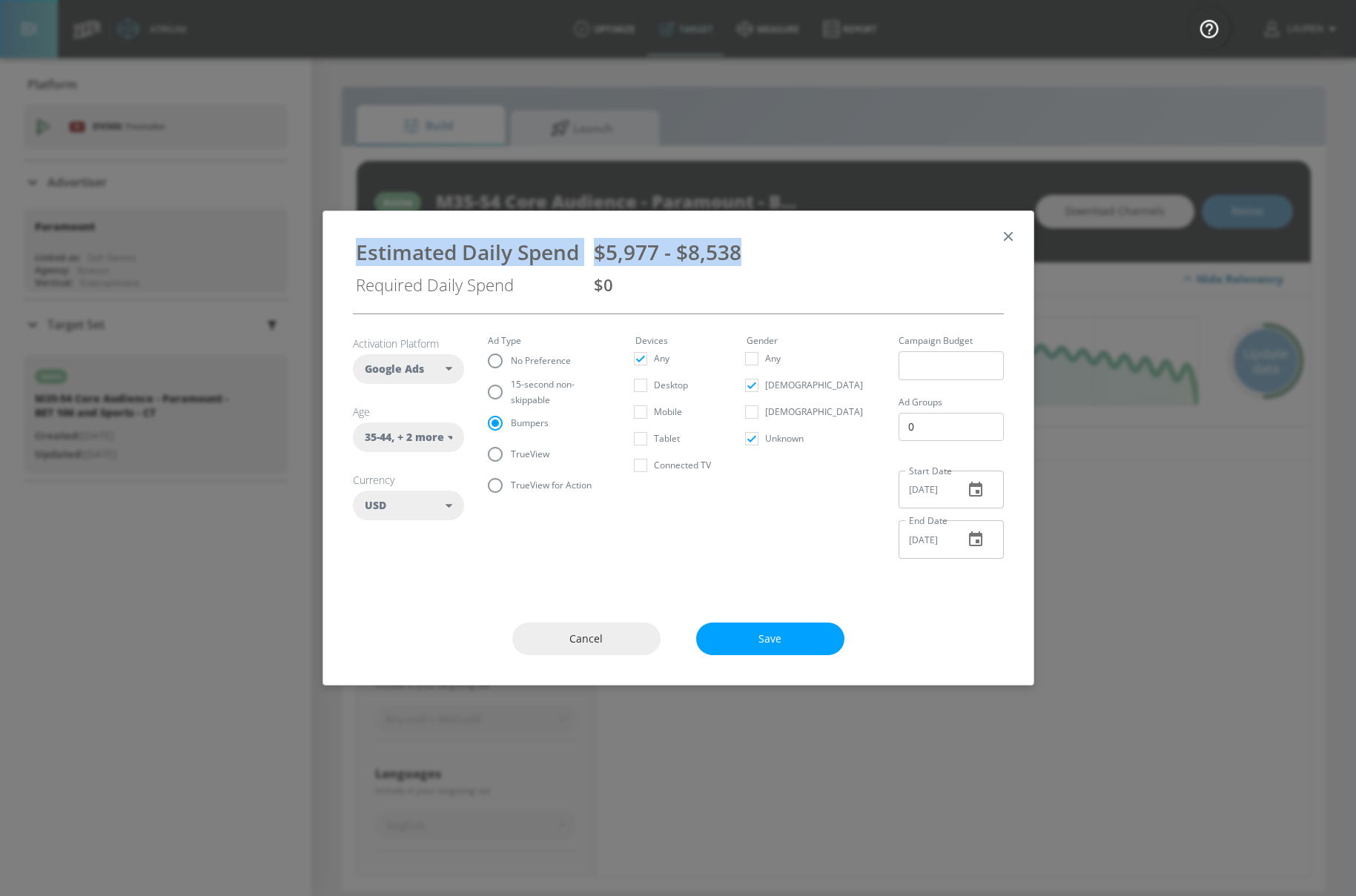
drag, startPoint x: 767, startPoint y: 251, endPoint x: 307, endPoint y: 250, distance: 460.0
click at [307, 250] on div "Estimated Daily Spend $5,977 - $8,538 Required Daily Spend $0 Activation Platfo…" at bounding box center [678, 448] width 1356 height 896
copy div "Estimated Daily Spend $5,977 - $8,538"
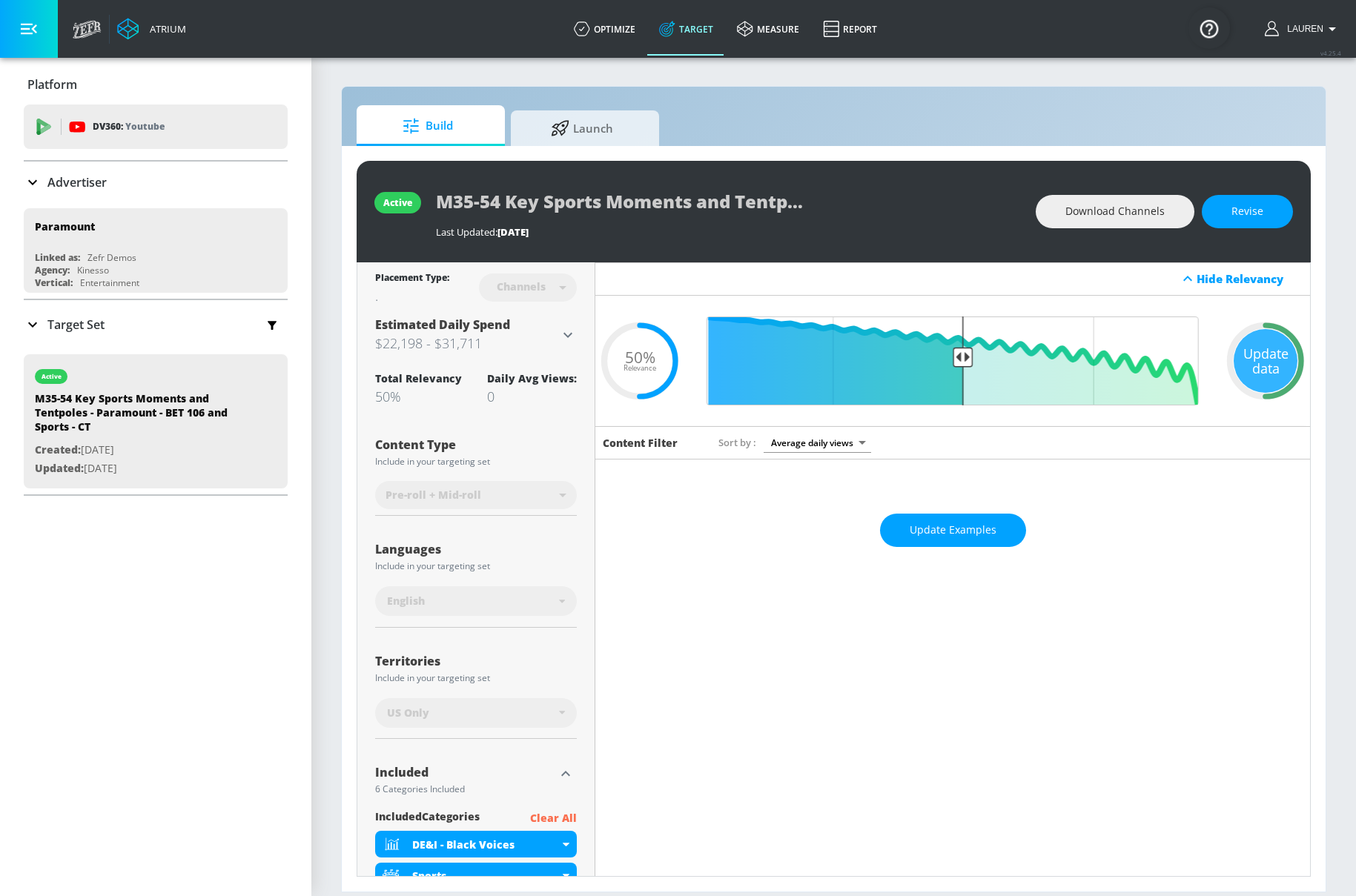
click at [562, 341] on icon at bounding box center [568, 335] width 18 height 18
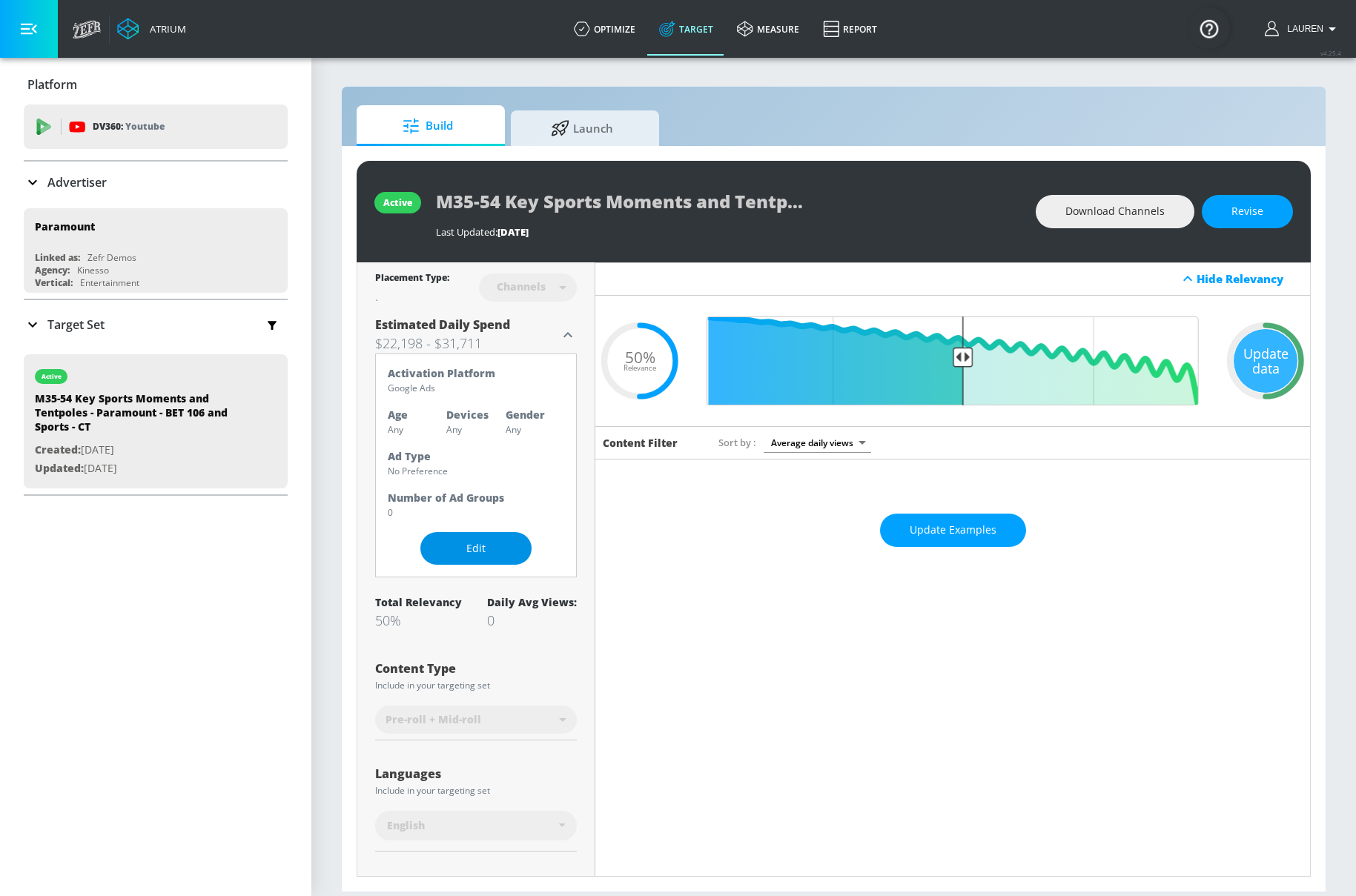
click at [482, 556] on span "Edit" at bounding box center [476, 549] width 52 height 18
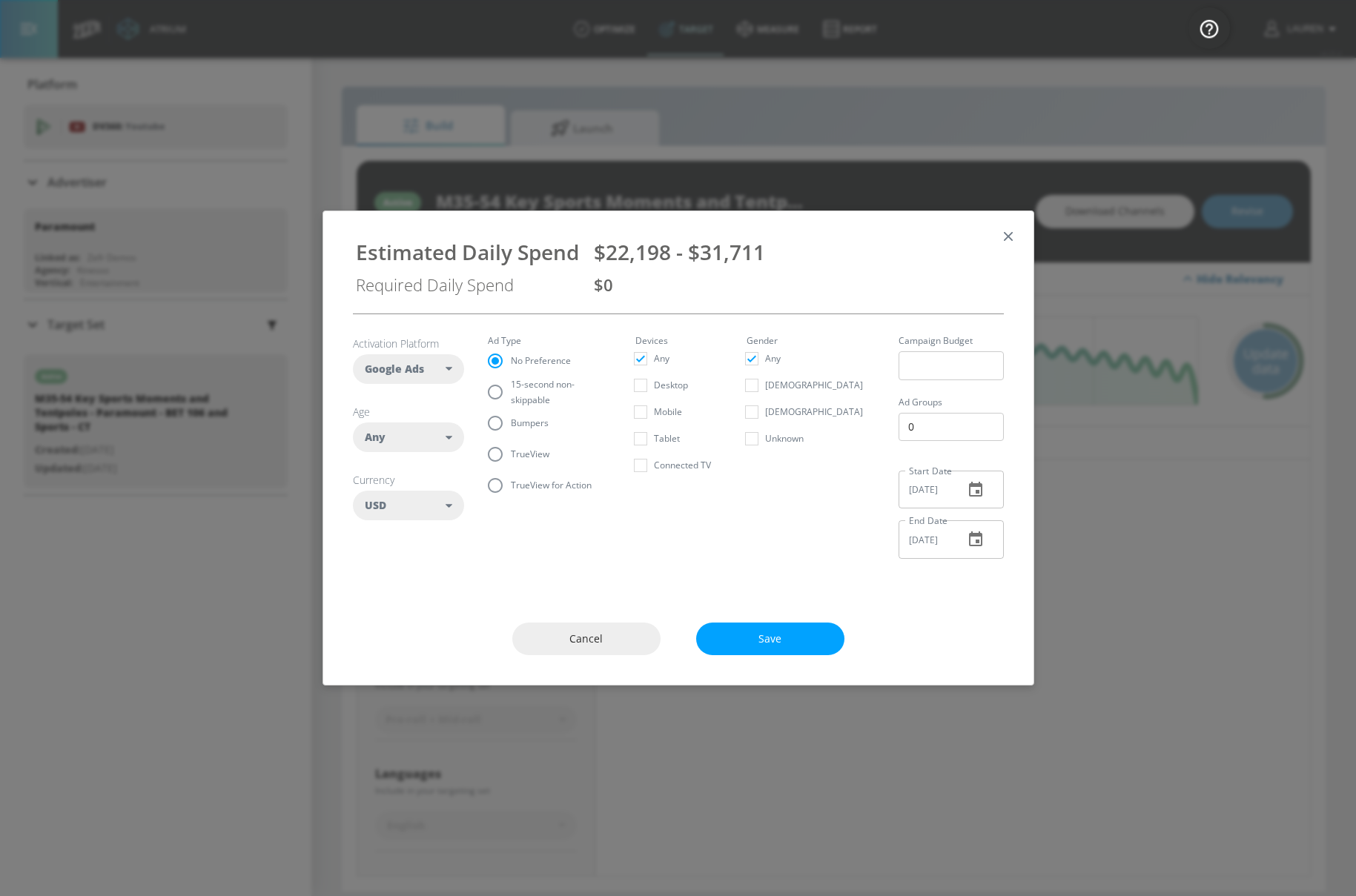
click at [507, 430] on input "Bumpers" at bounding box center [495, 423] width 32 height 32
radio input "true"
radio input "false"
click at [420, 448] on div "Any" at bounding box center [408, 437] width 111 height 30
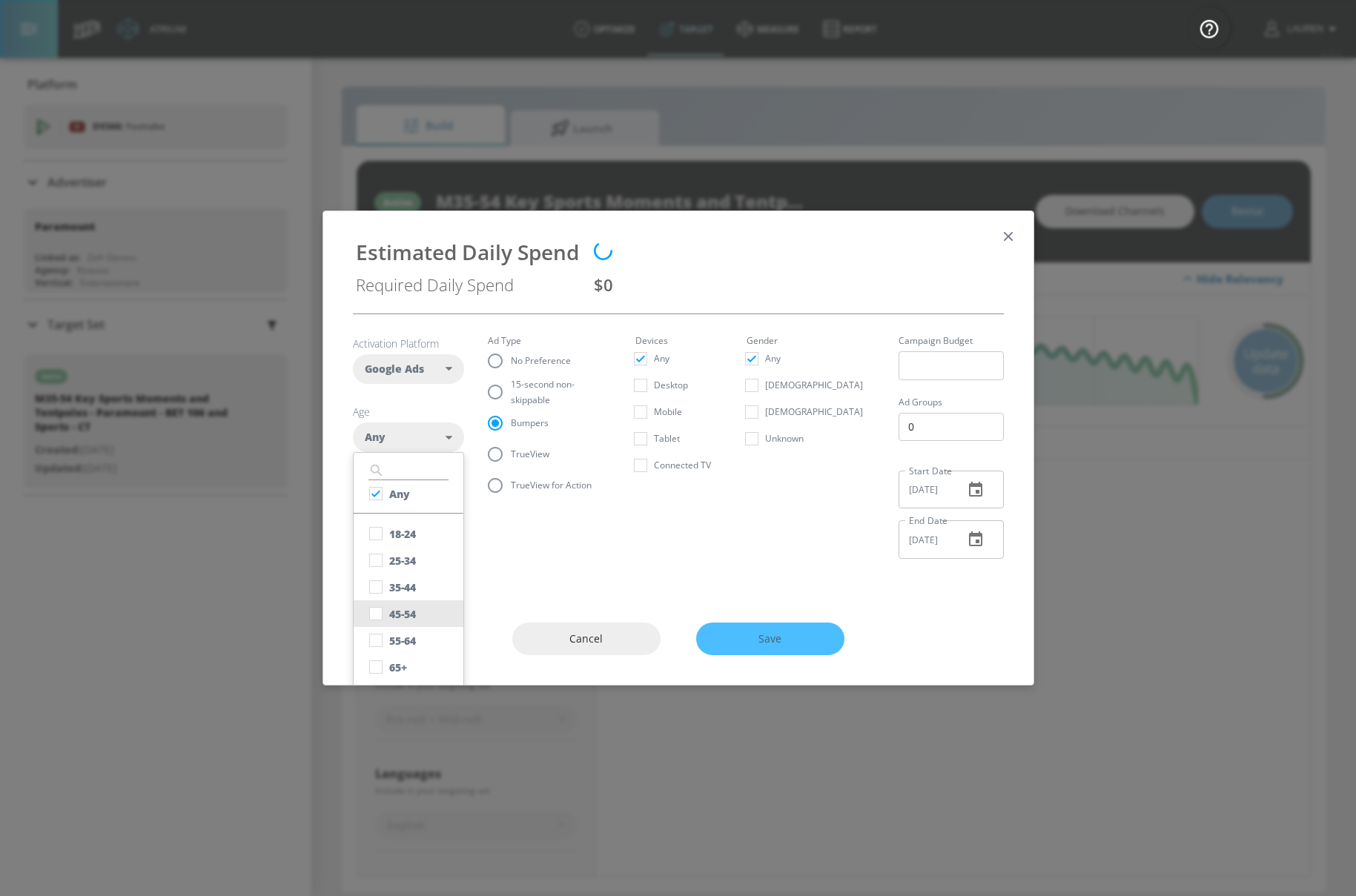
scroll to position [21, 0]
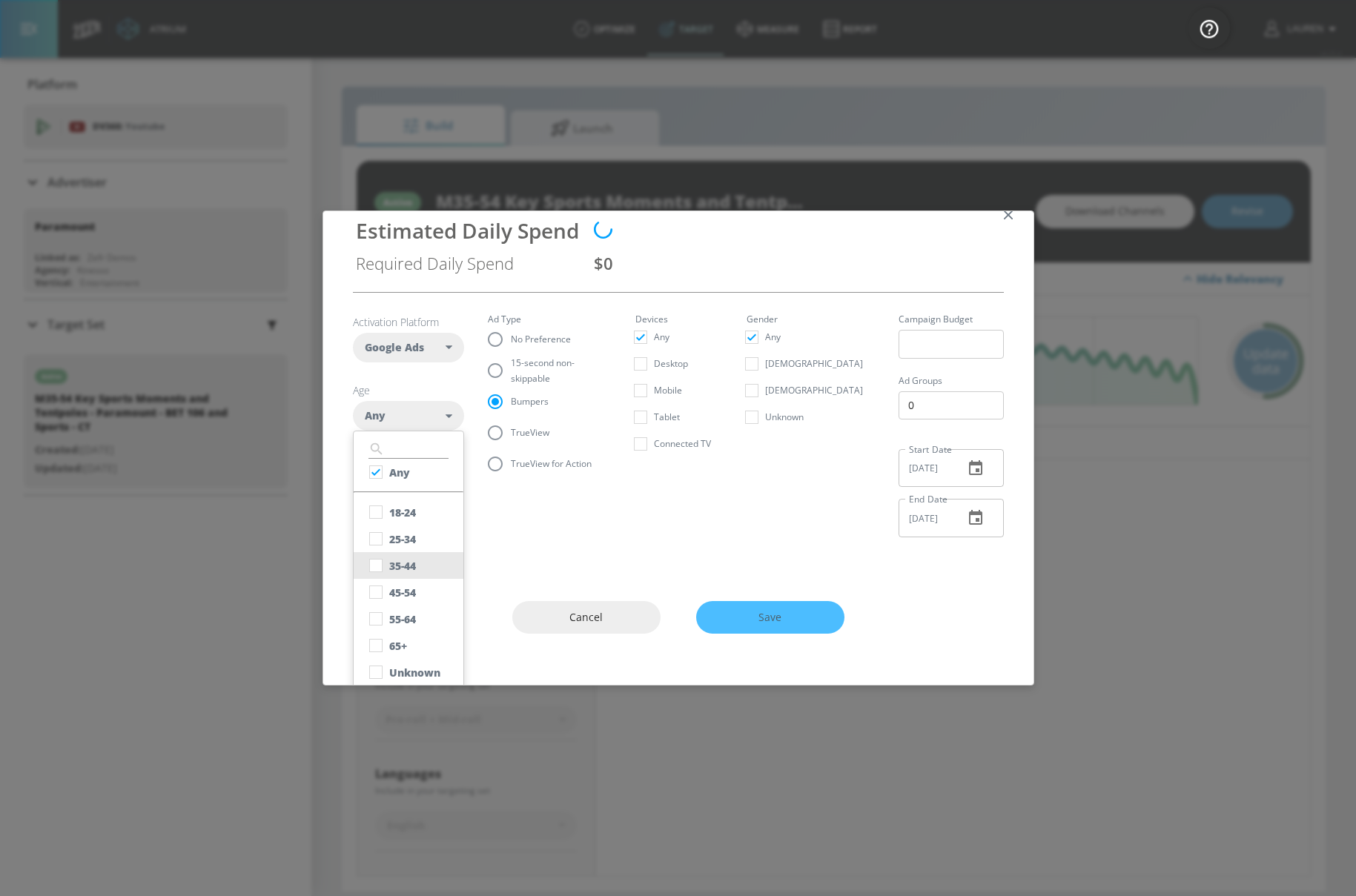
click at [415, 573] on button "35-44" at bounding box center [408, 566] width 110 height 27
checkbox input "false"
checkbox input "true"
click at [417, 582] on button "45-54" at bounding box center [408, 593] width 110 height 27
checkbox input "true"
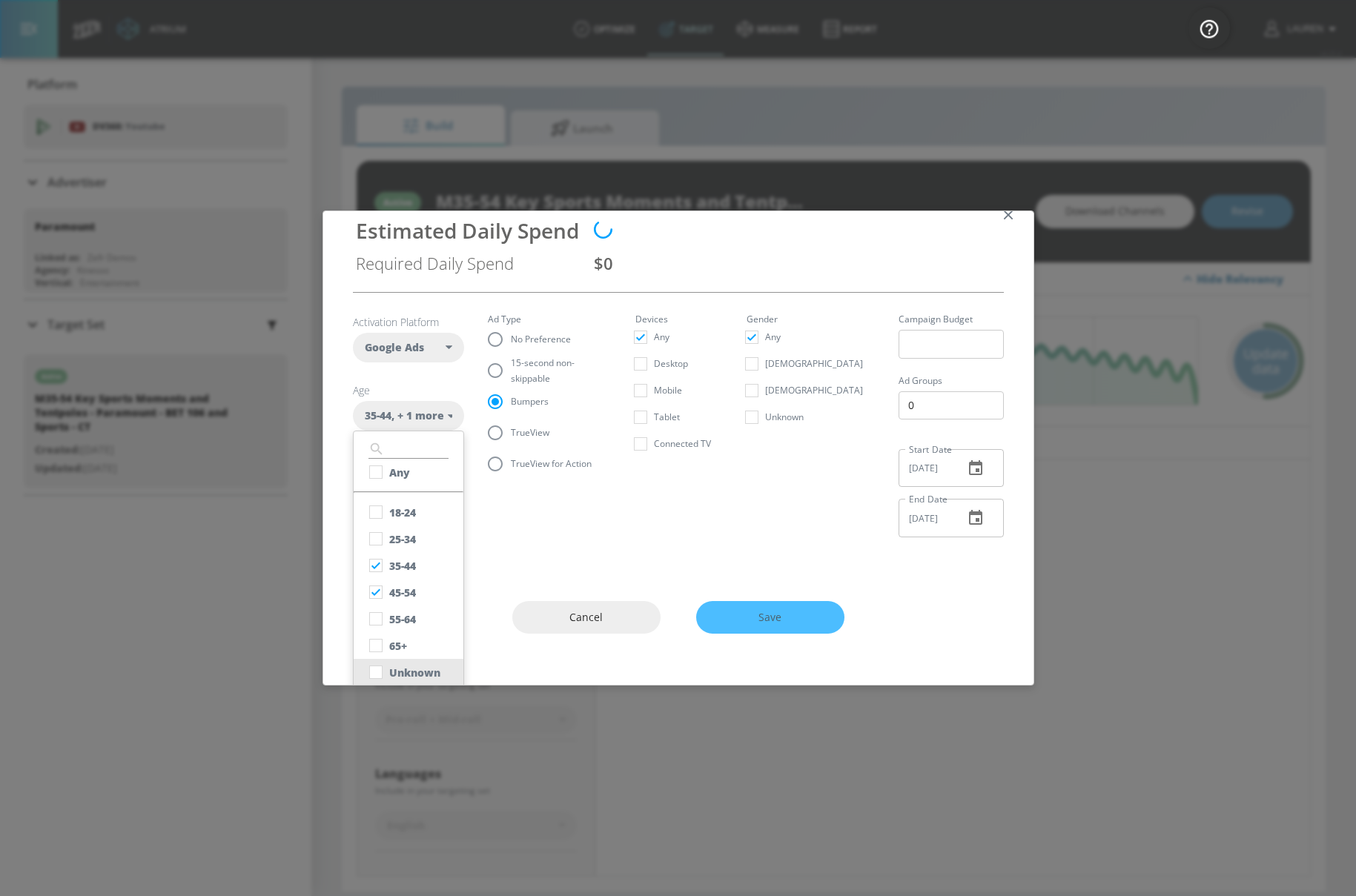
click at [410, 667] on div "Unknown" at bounding box center [415, 672] width 52 height 14
checkbox input "true"
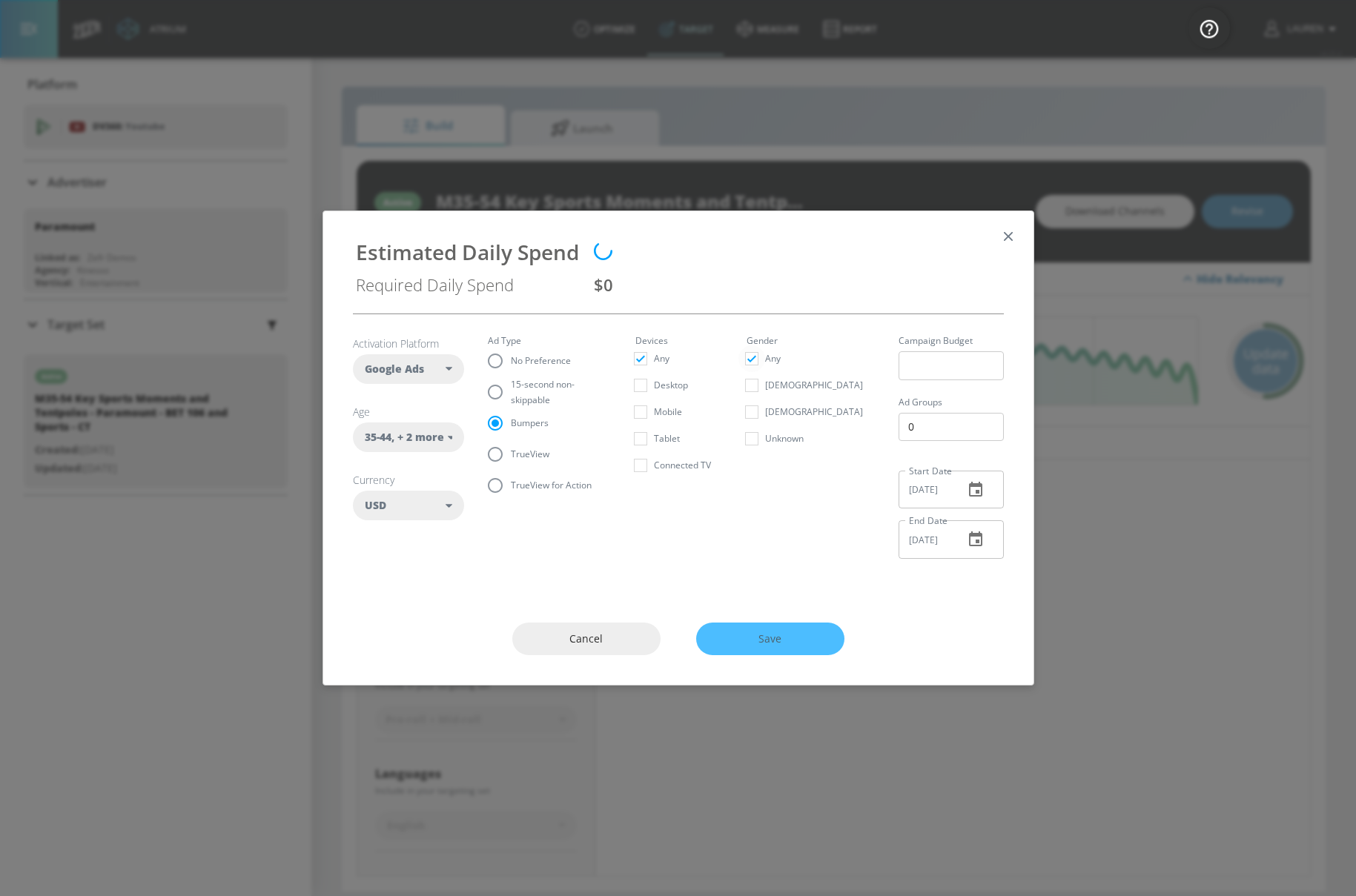
click at [775, 333] on section "Activation Platform Google Ads DV360 Google Ads Age [DEMOGRAPHIC_DATA] , + 2 mo…" at bounding box center [678, 443] width 651 height 256
click at [765, 349] on input "Any" at bounding box center [752, 359] width 27 height 27
click at [765, 361] on input "Any" at bounding box center [752, 359] width 27 height 27
checkbox input "true"
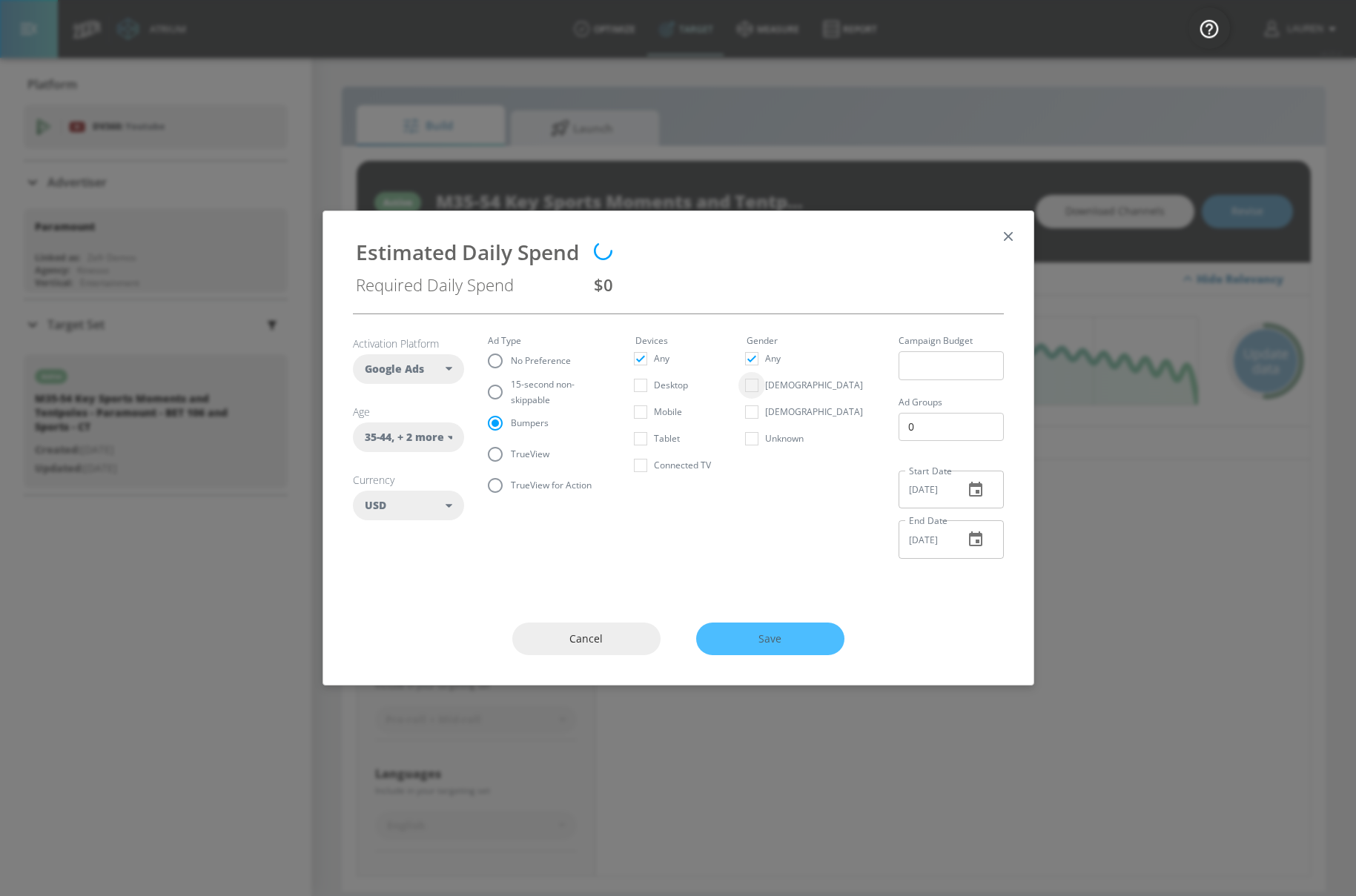
click at [765, 390] on input "Male" at bounding box center [752, 385] width 27 height 27
checkbox input "true"
checkbox input "false"
click at [765, 441] on input "Unknown" at bounding box center [752, 439] width 27 height 27
checkbox input "true"
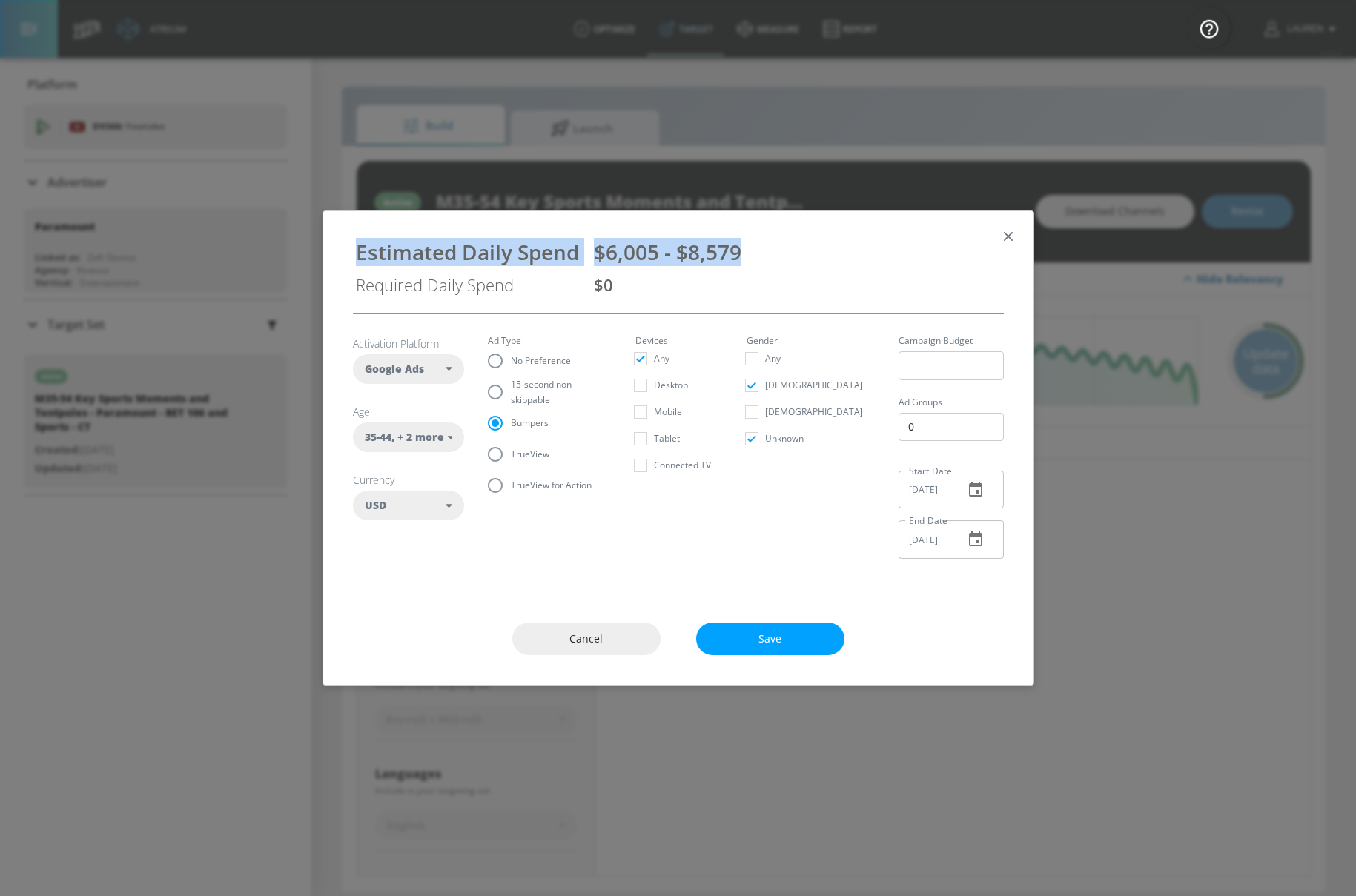
drag, startPoint x: 748, startPoint y: 258, endPoint x: 335, endPoint y: 260, distance: 413.0
click at [335, 260] on div "Estimated Daily Spend $6,005 - $8,579 Required Daily Spend $0" at bounding box center [678, 262] width 711 height 102
copy div "Estimated Daily Spend $6,005 - $8,579"
click at [553, 625] on button "Cancel" at bounding box center [586, 639] width 148 height 33
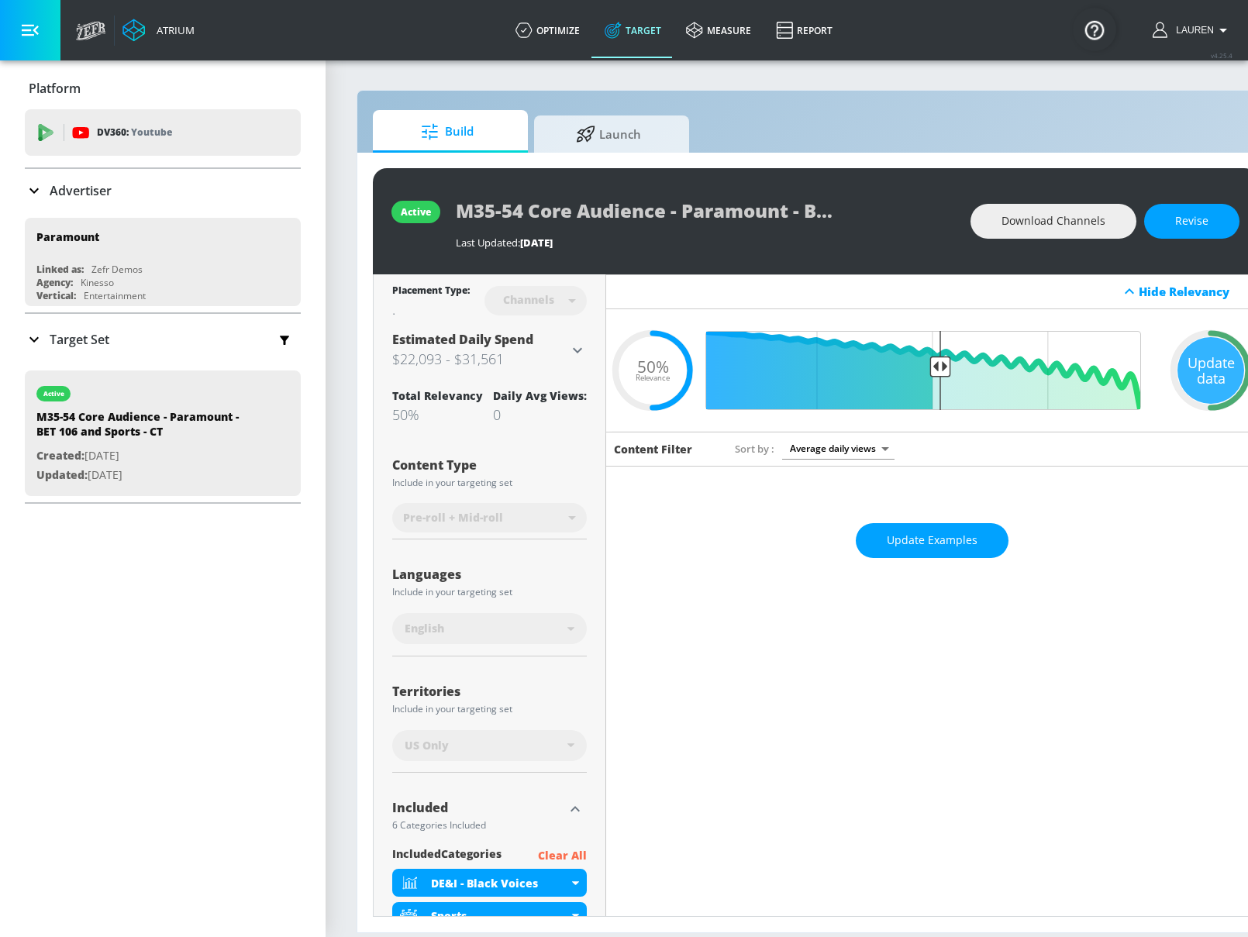
click at [354, 727] on section "Build Launch active M35-54 Core Audience - Paramount - BET 106 and Sports - CT …" at bounding box center [816, 498] width 980 height 879
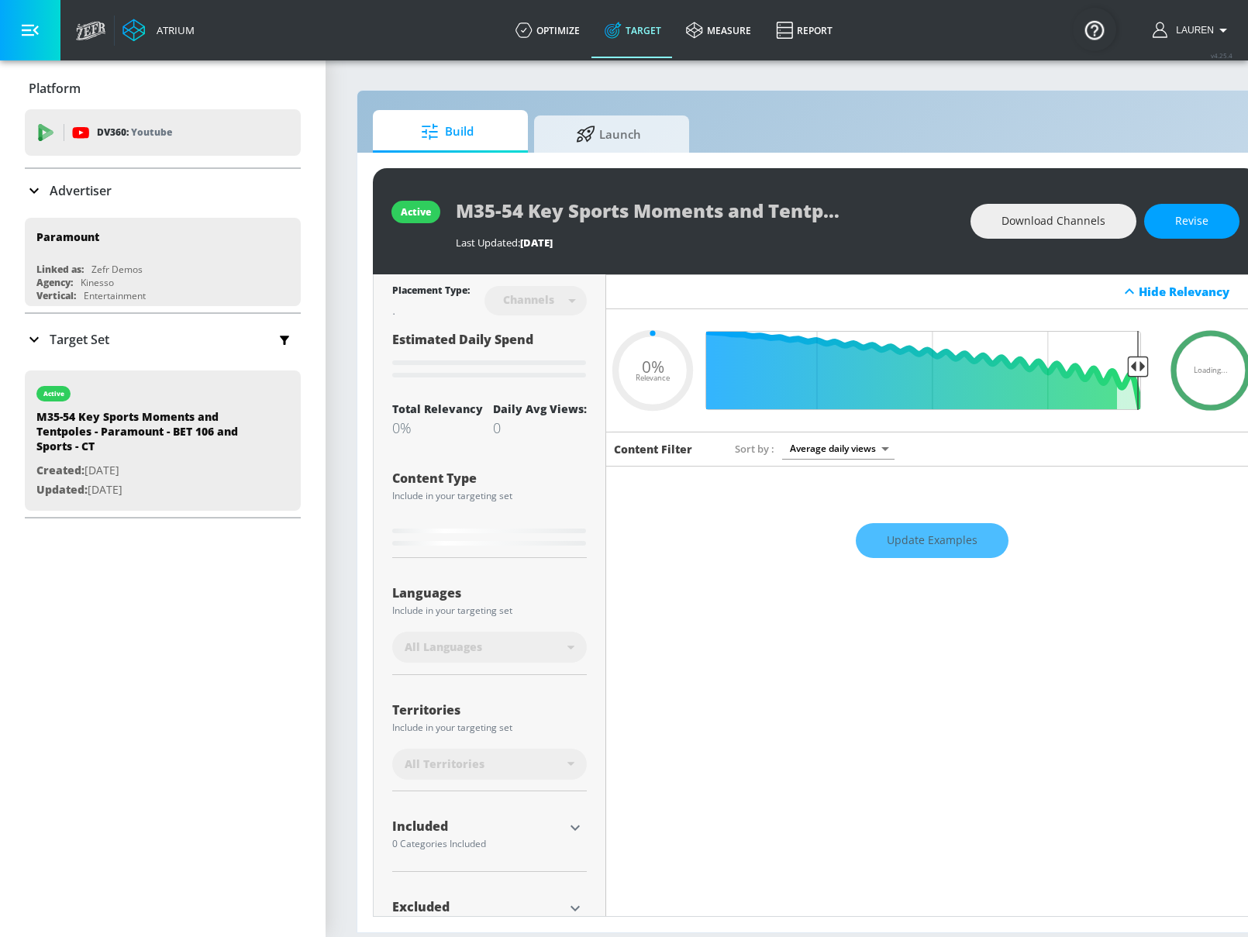
type input "0.05"
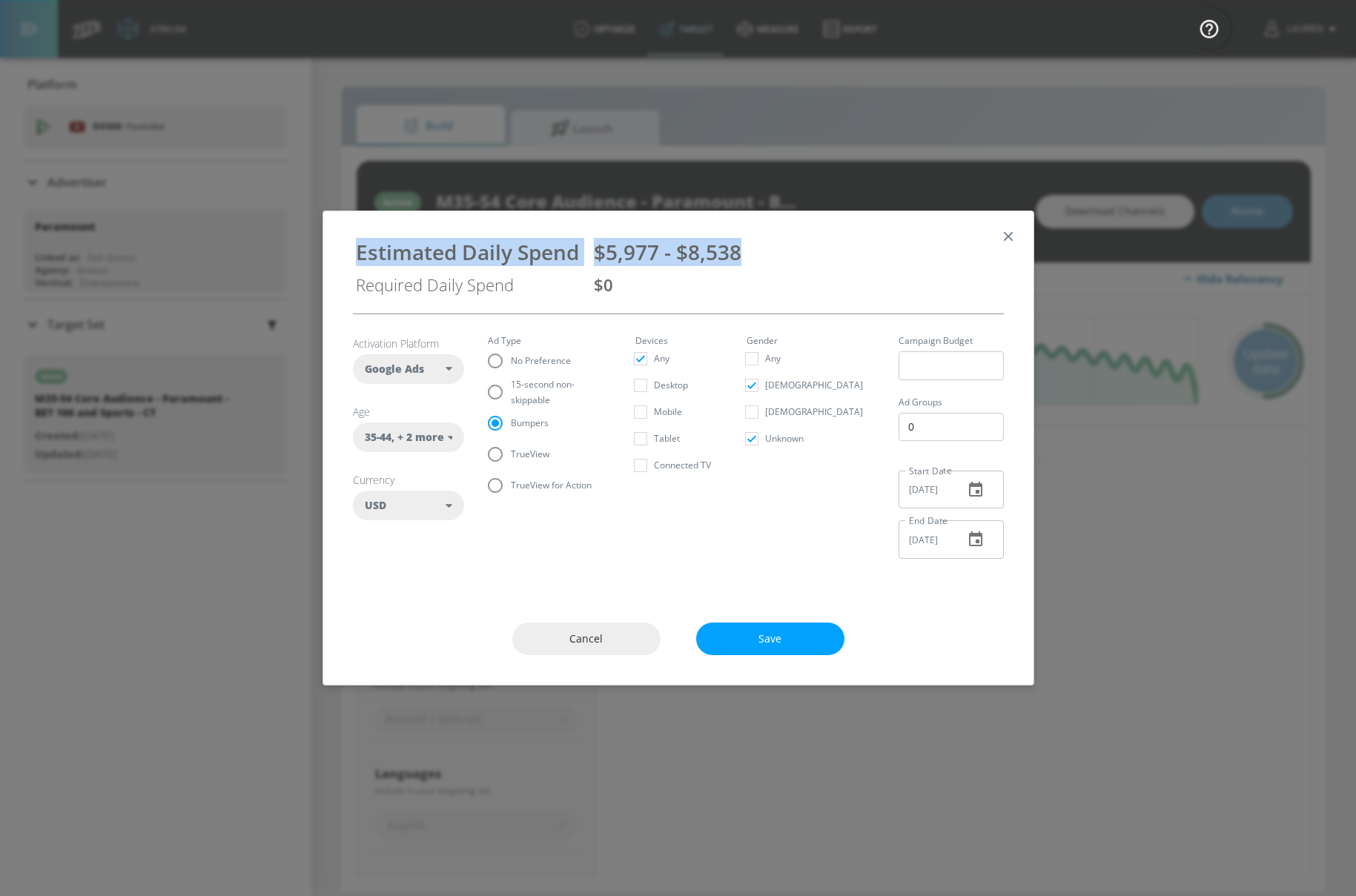
click at [1009, 239] on icon "button" at bounding box center [1007, 236] width 9 height 9
